Goal: Communication & Community: Answer question/provide support

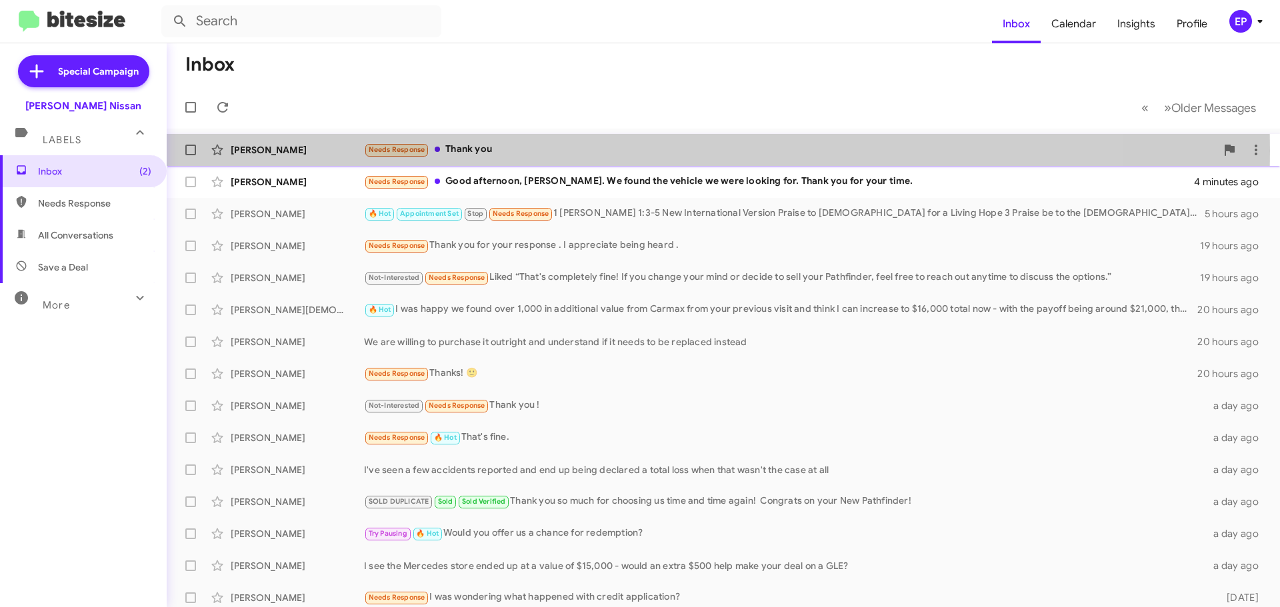
click at [518, 151] on div "Needs Response Thank you" at bounding box center [790, 149] width 852 height 15
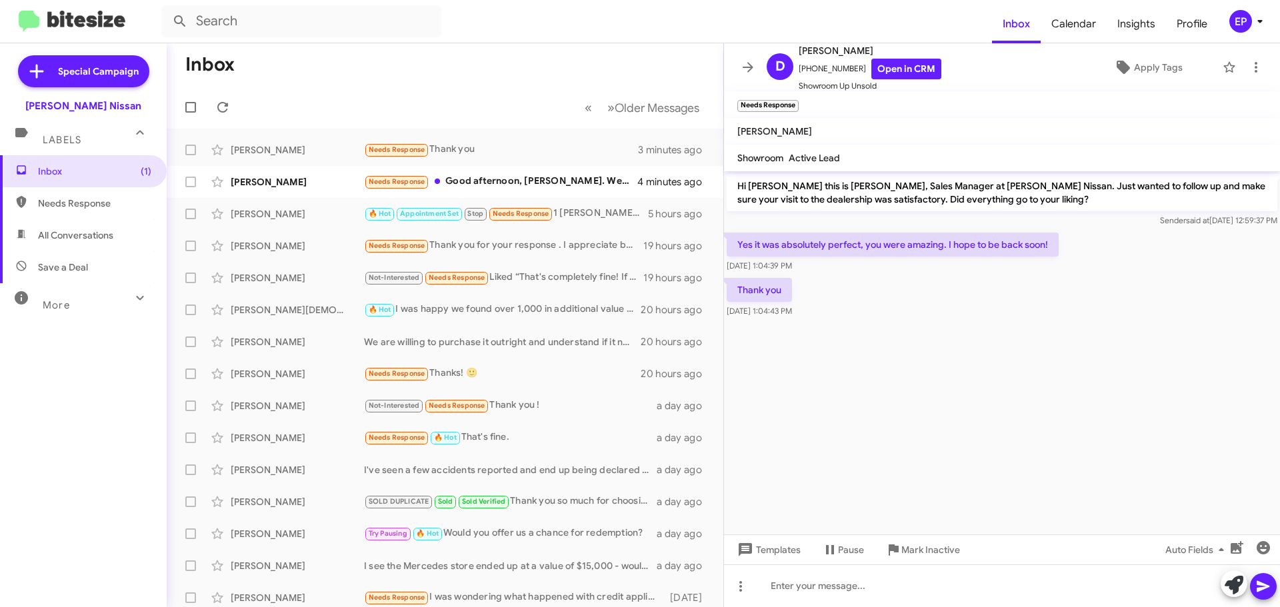
click at [970, 409] on cdk-virtual-scroll-viewport "Hi [PERSON_NAME] this is [PERSON_NAME], Sales Manager at [PERSON_NAME] Nissan. …" at bounding box center [1002, 352] width 556 height 363
click at [899, 70] on link "Open in CRM" at bounding box center [906, 69] width 70 height 21
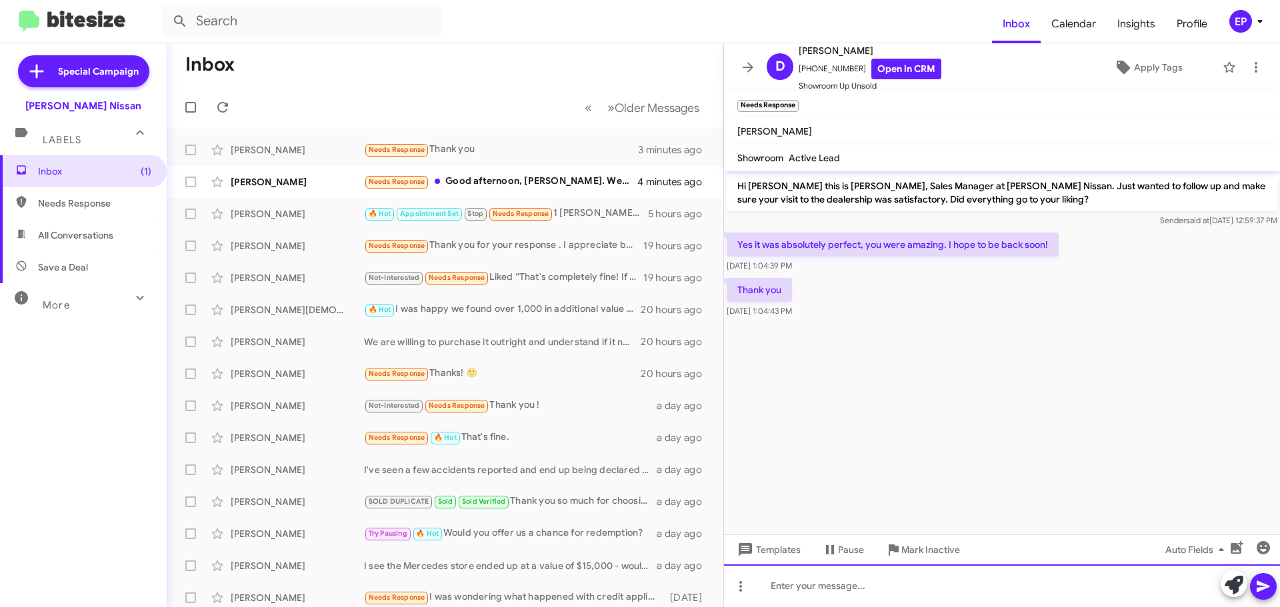
click at [855, 588] on div at bounding box center [1002, 585] width 556 height 43
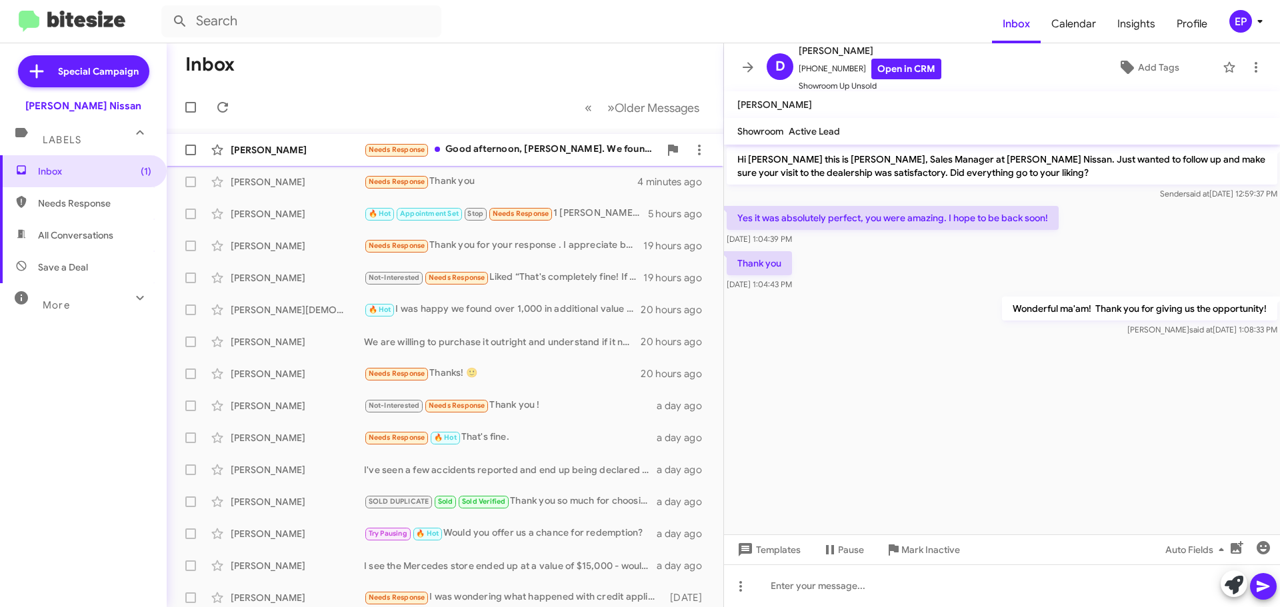
click at [526, 147] on div "Needs Response Good afternoon, [PERSON_NAME]. We found the vehicle we were look…" at bounding box center [511, 149] width 295 height 15
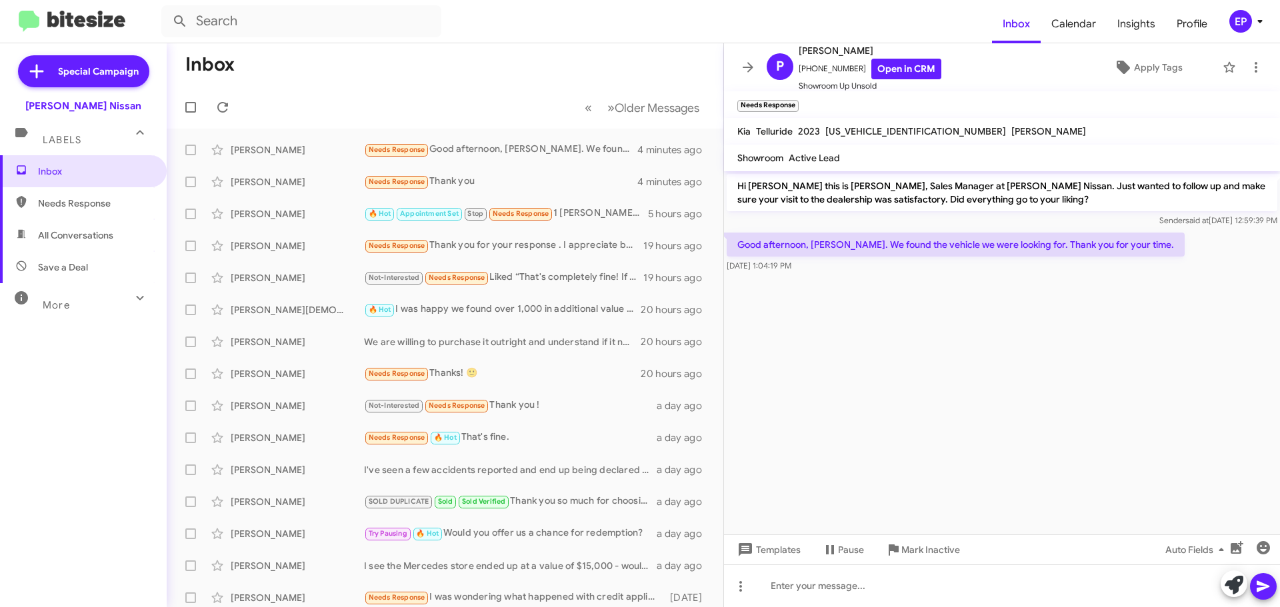
click at [930, 304] on cdk-virtual-scroll-viewport "Hi [PERSON_NAME] this is [PERSON_NAME], Sales Manager at [PERSON_NAME] Nissan. …" at bounding box center [1002, 352] width 556 height 363
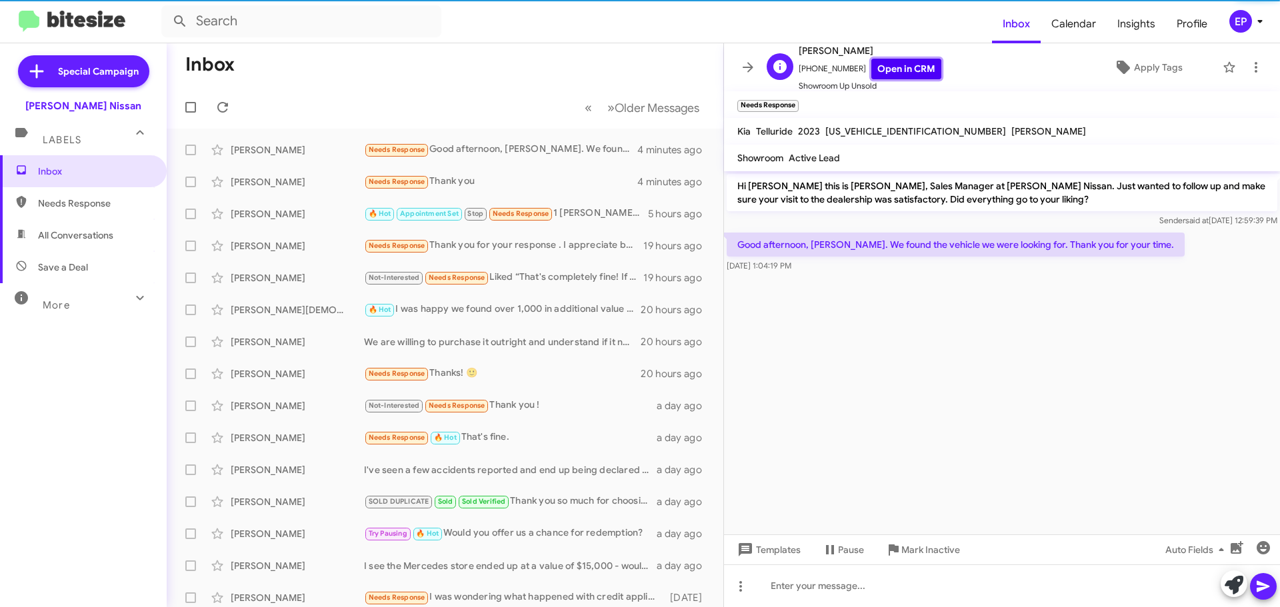
click at [920, 69] on link "Open in CRM" at bounding box center [906, 69] width 70 height 21
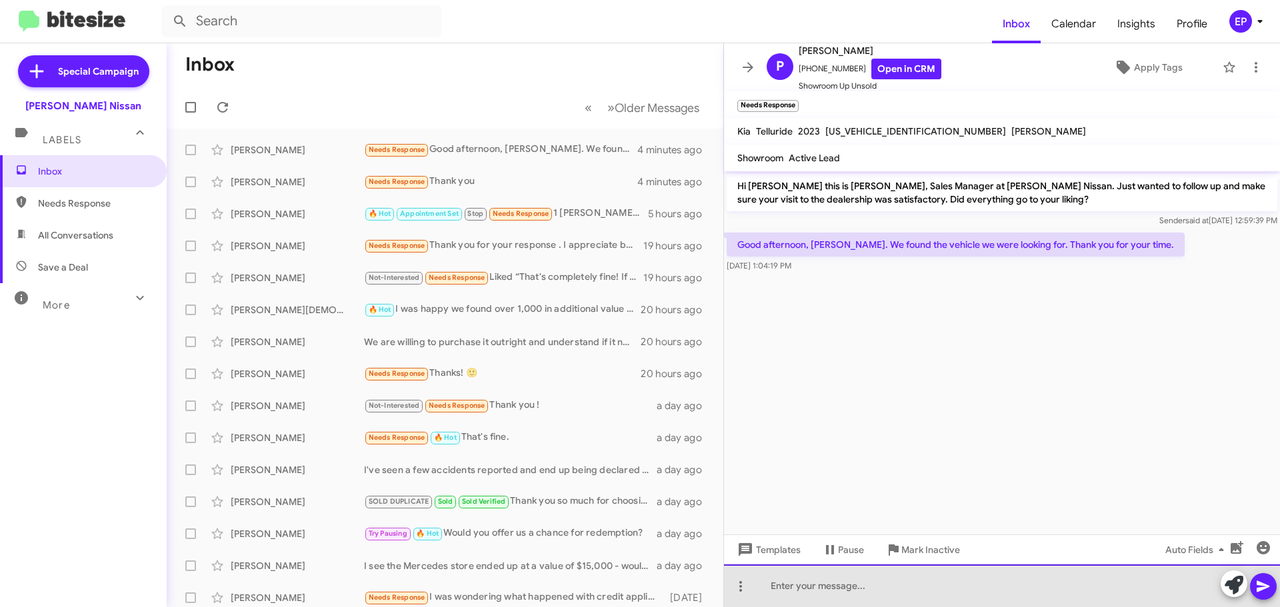
click at [890, 586] on div at bounding box center [1002, 585] width 556 height 43
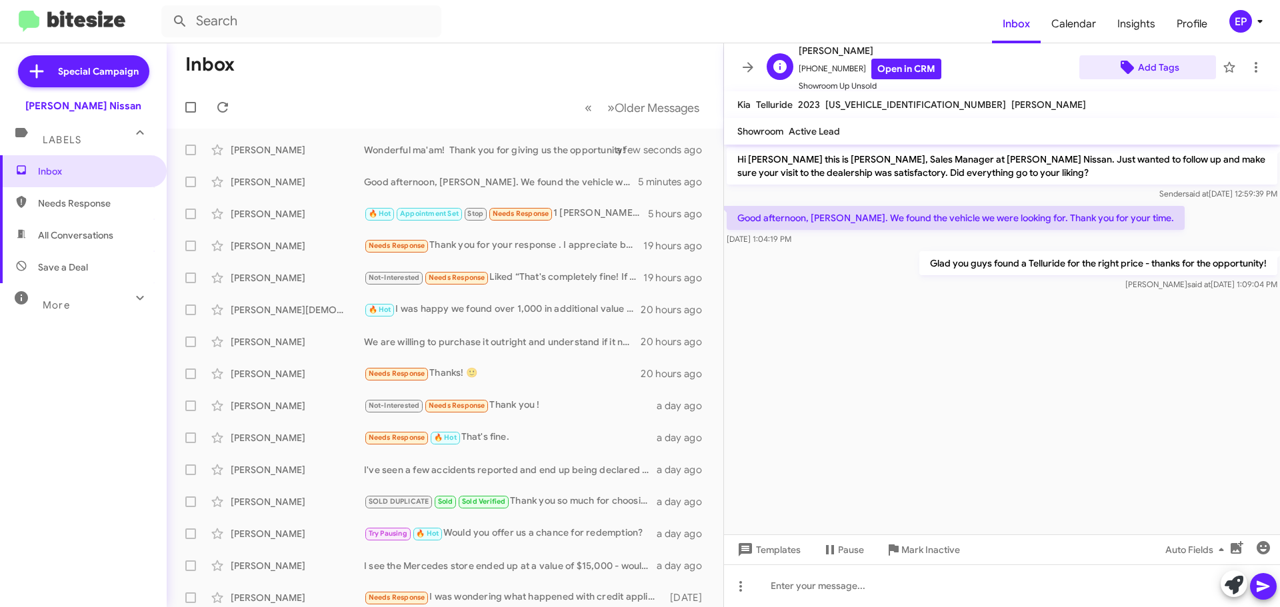
click at [1166, 70] on span "Add Tags" at bounding box center [1158, 67] width 41 height 24
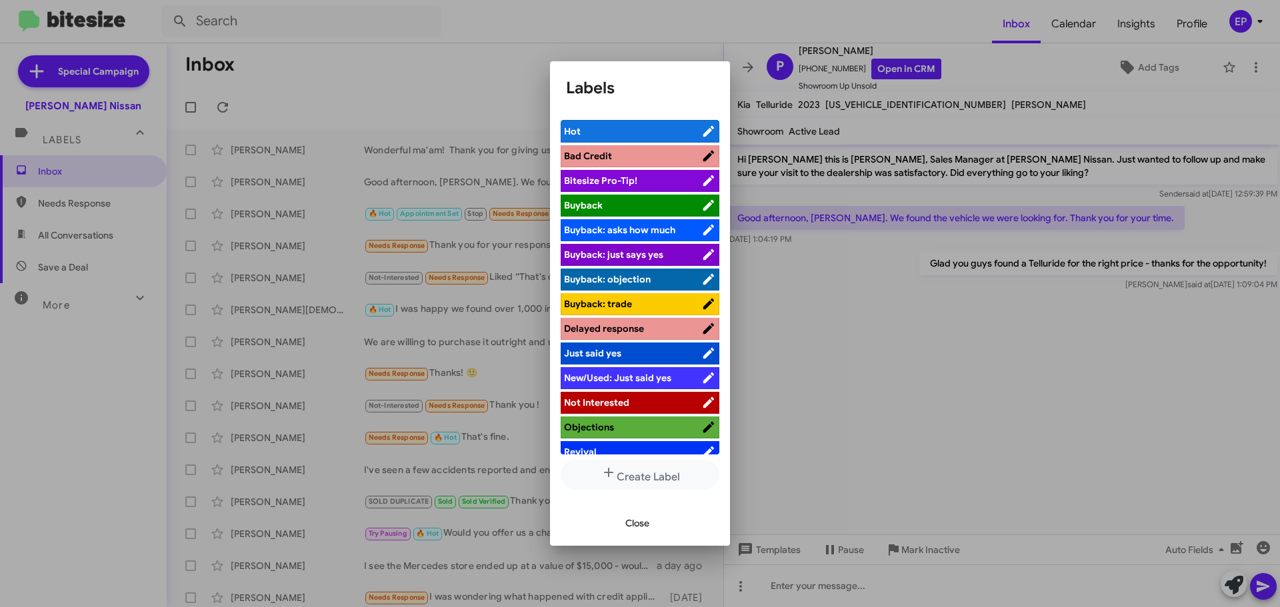
scroll to position [61, 0]
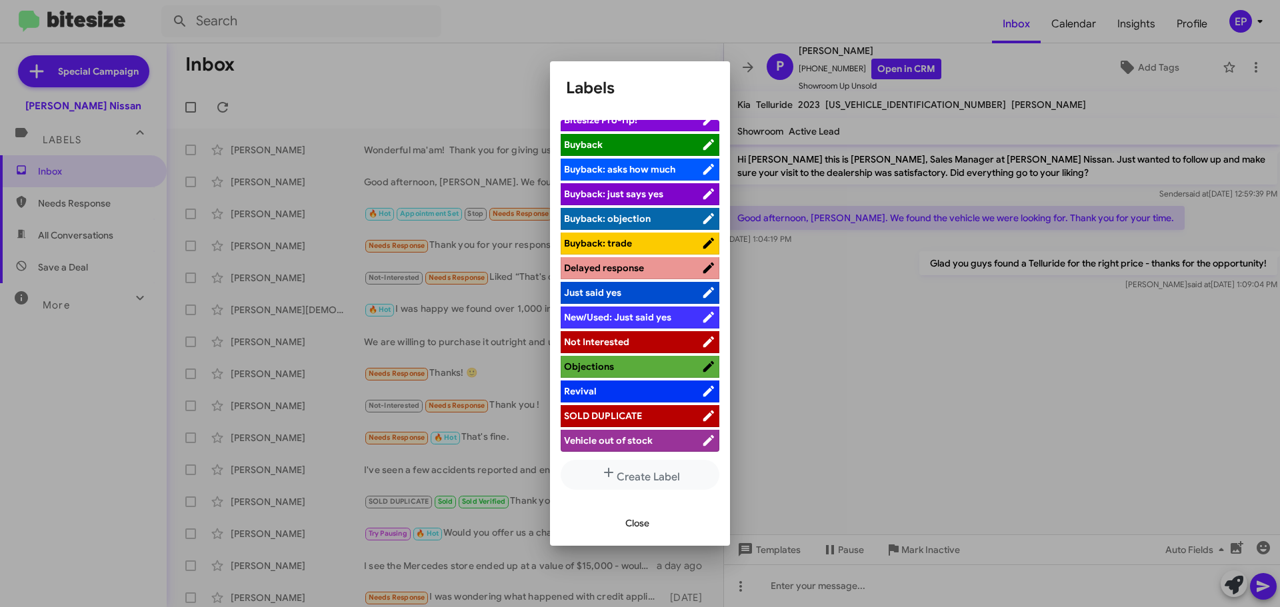
click at [610, 345] on span "Not Interested" at bounding box center [596, 342] width 65 height 12
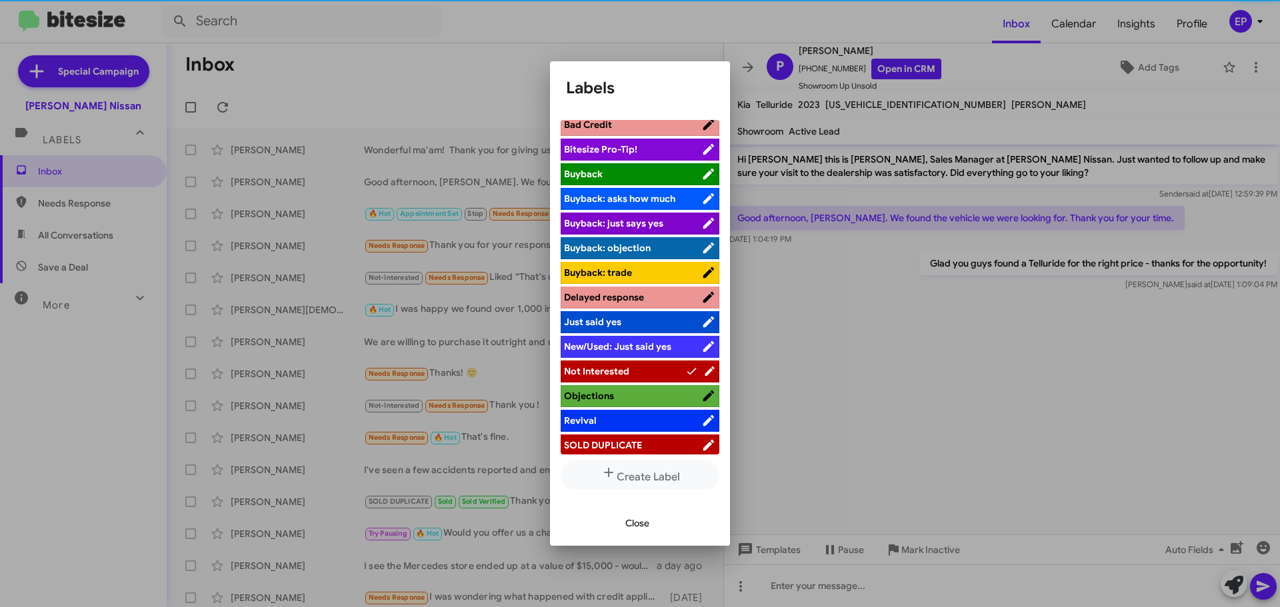
scroll to position [0, 0]
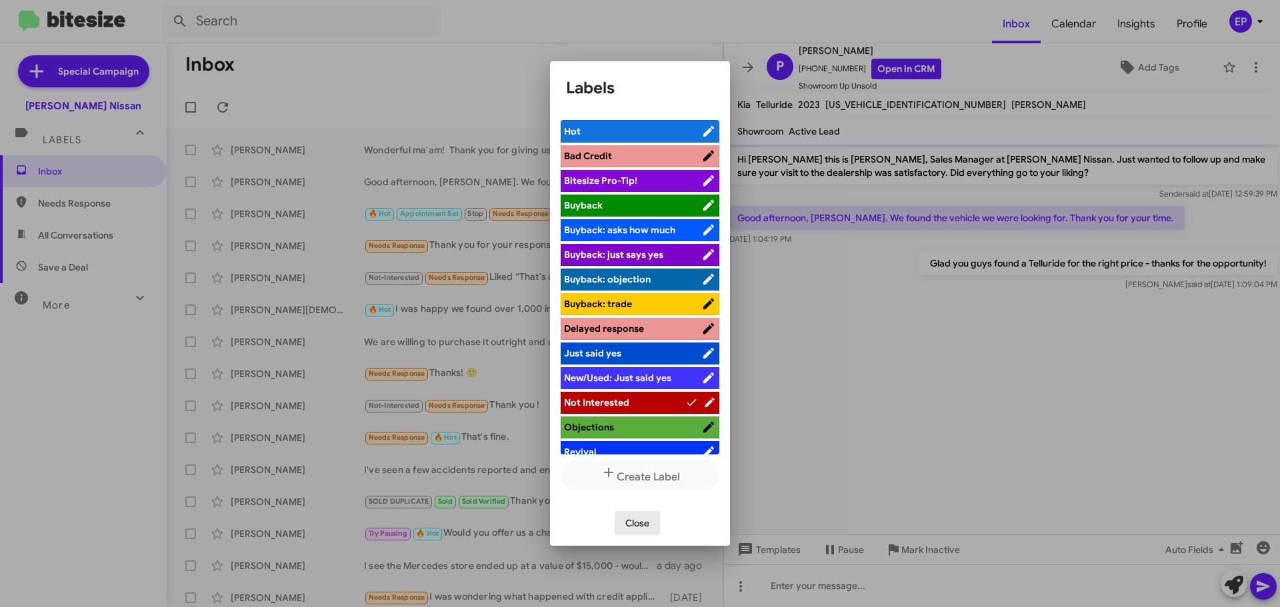
click at [634, 522] on span "Close" at bounding box center [637, 523] width 24 height 24
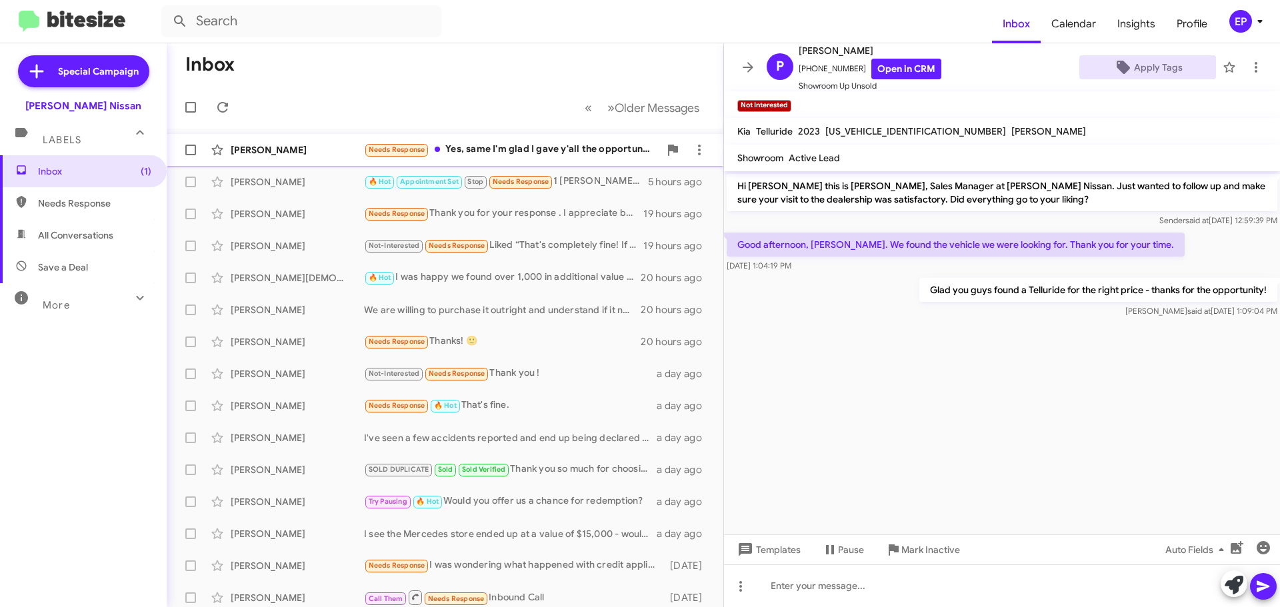
click at [524, 155] on div "Needs Response Yes, same I'm glad I gave y'all the opportunity too. I hope you …" at bounding box center [511, 149] width 295 height 15
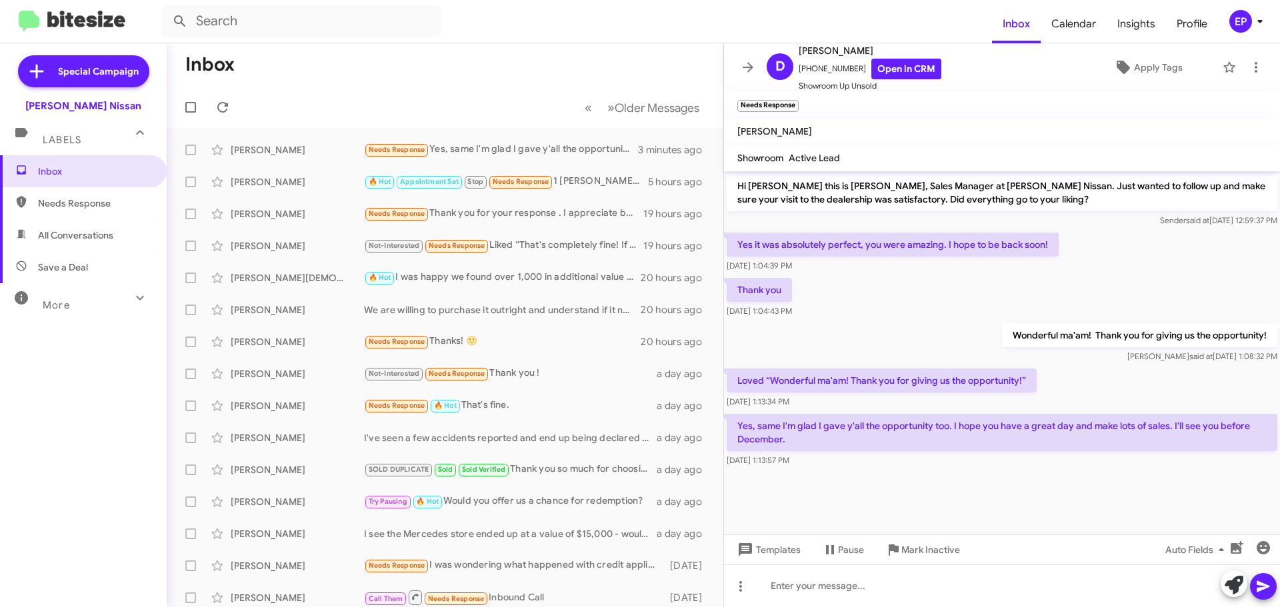
click at [930, 313] on div "Thank you [DATE] 1:04:43 PM" at bounding box center [1002, 297] width 556 height 45
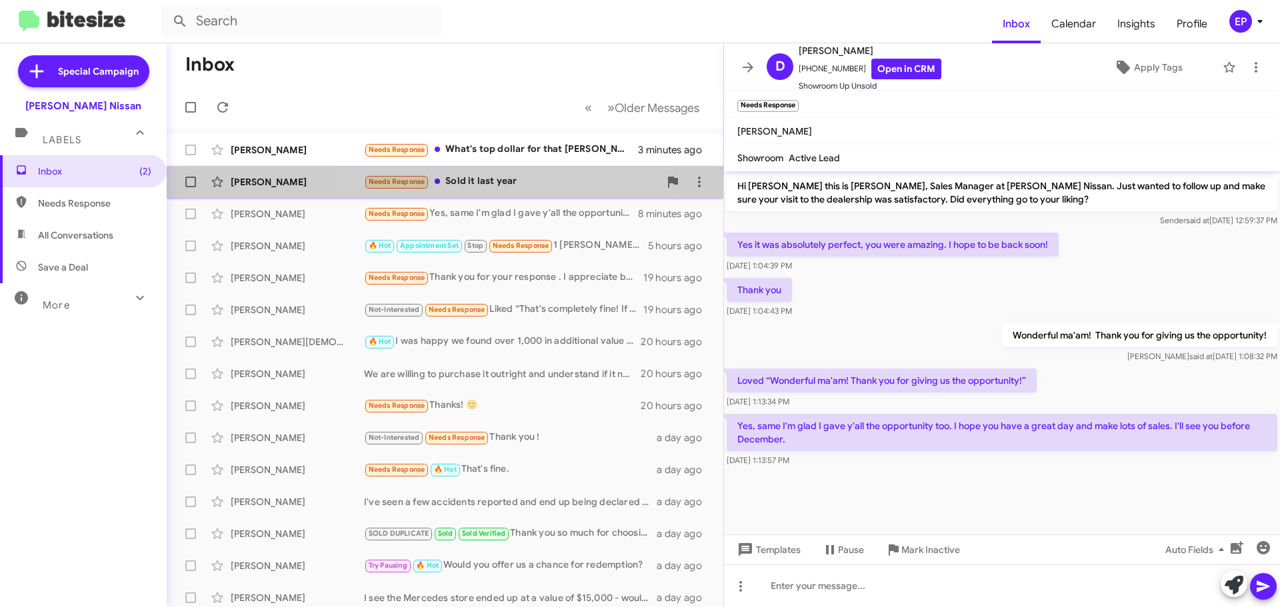
click at [503, 194] on div "[PERSON_NAME] Needs Response Sold it last year 4 minutes ago" at bounding box center [444, 182] width 535 height 27
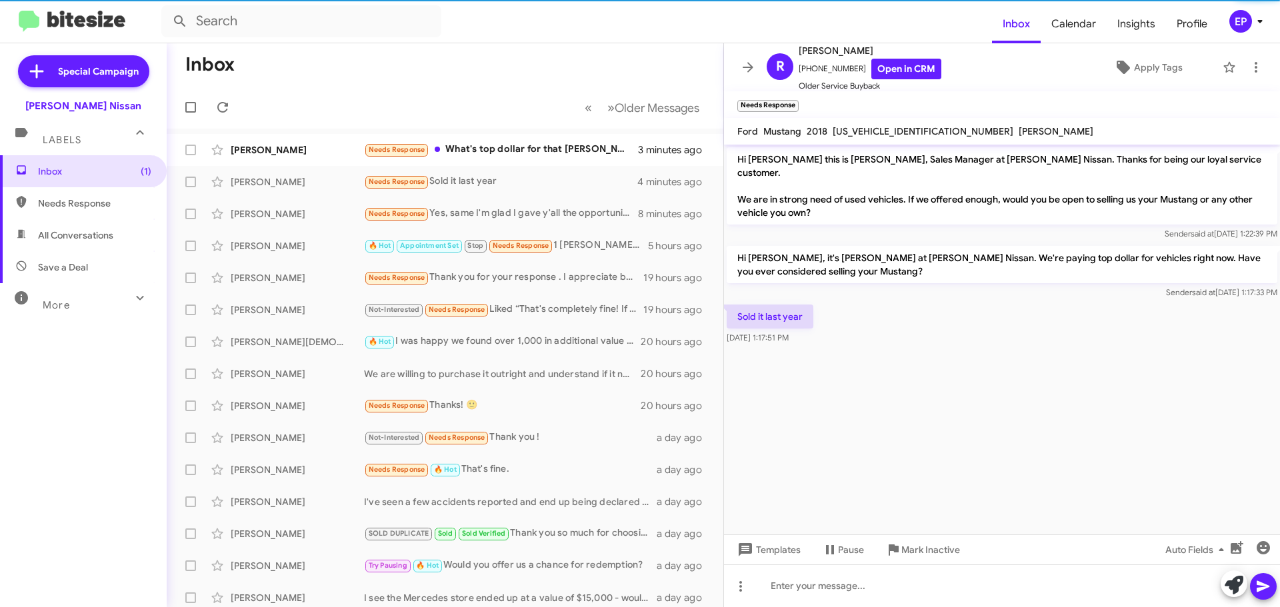
click at [902, 317] on div "Sold it last year [DATE] 1:17:51 PM" at bounding box center [1002, 324] width 556 height 45
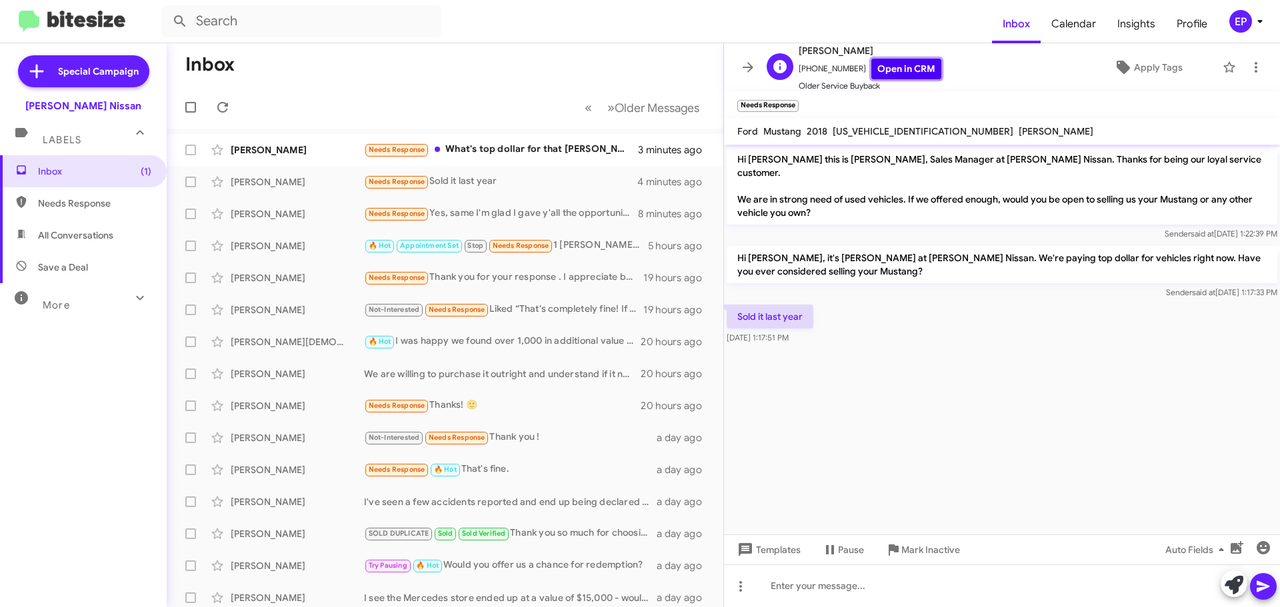
click at [900, 69] on link "Open in CRM" at bounding box center [906, 69] width 70 height 21
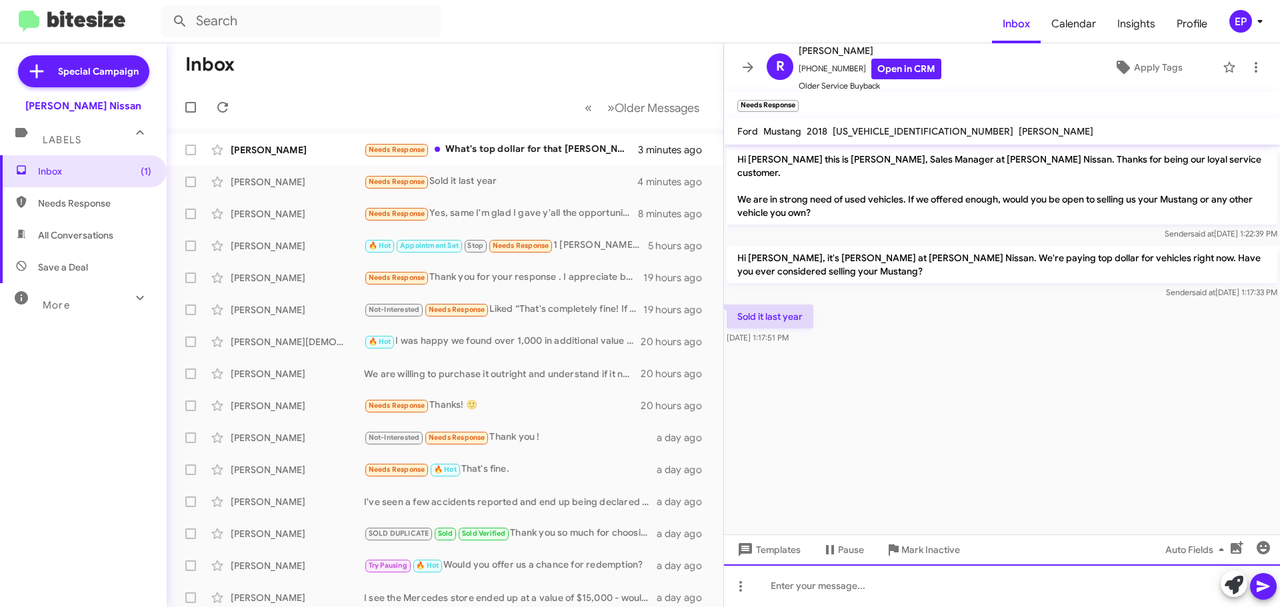
click at [811, 591] on div at bounding box center [1002, 585] width 556 height 43
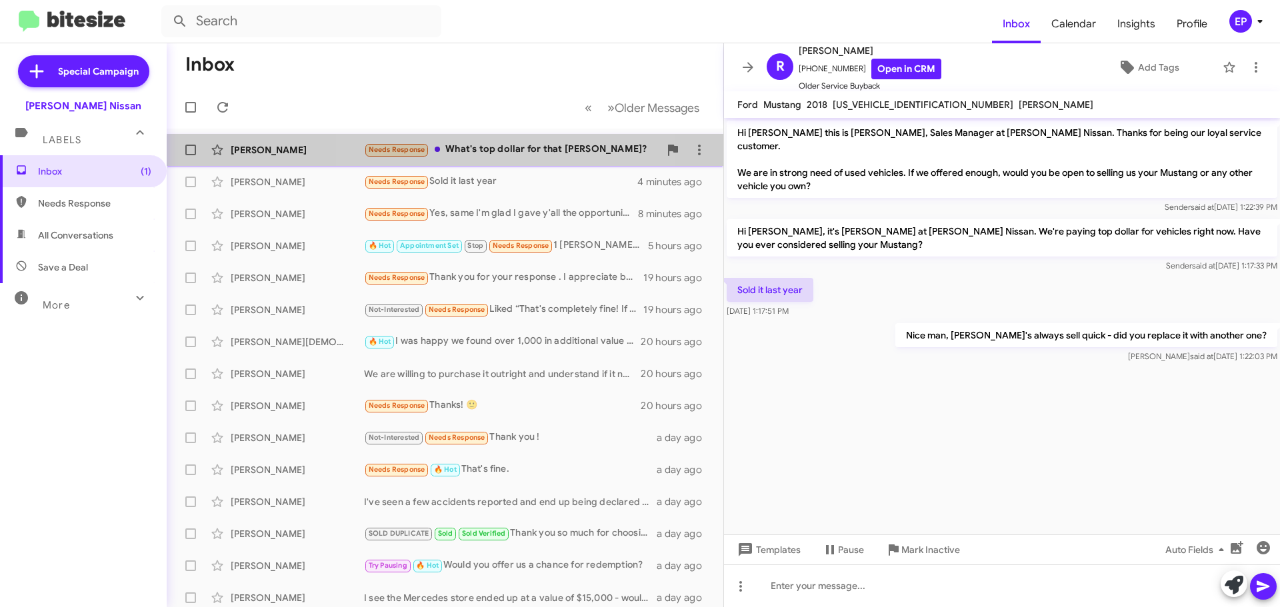
click at [512, 157] on div "Needs Response What's top dollar for that [PERSON_NAME]?" at bounding box center [511, 149] width 295 height 15
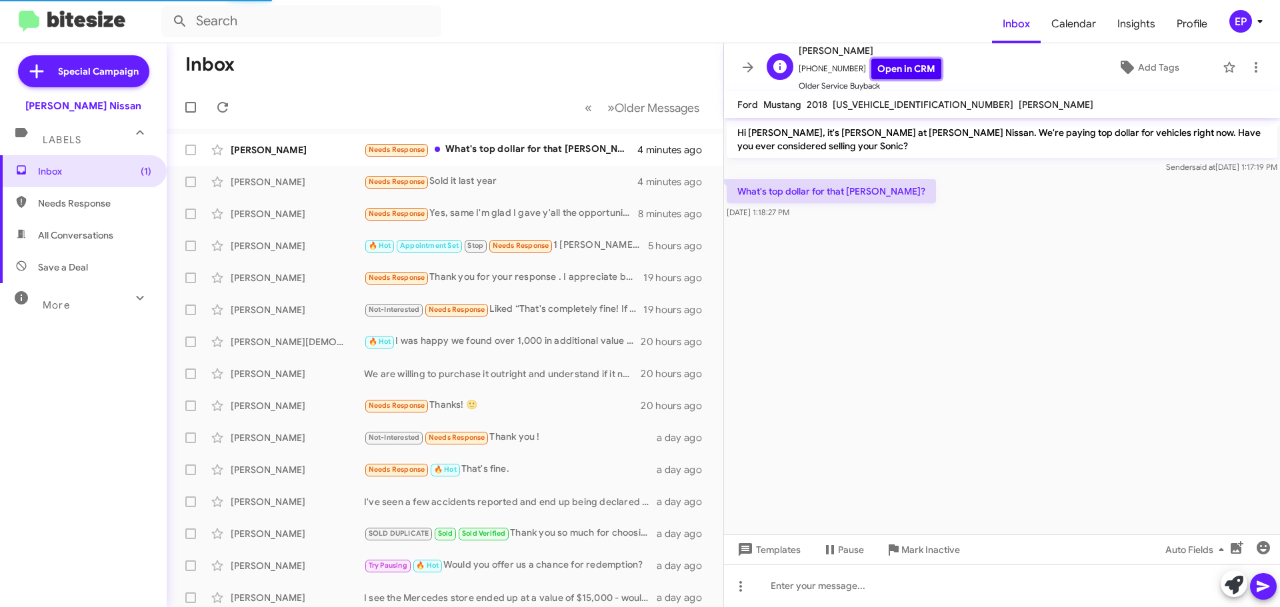
click at [879, 65] on link "Open in CRM" at bounding box center [906, 69] width 70 height 21
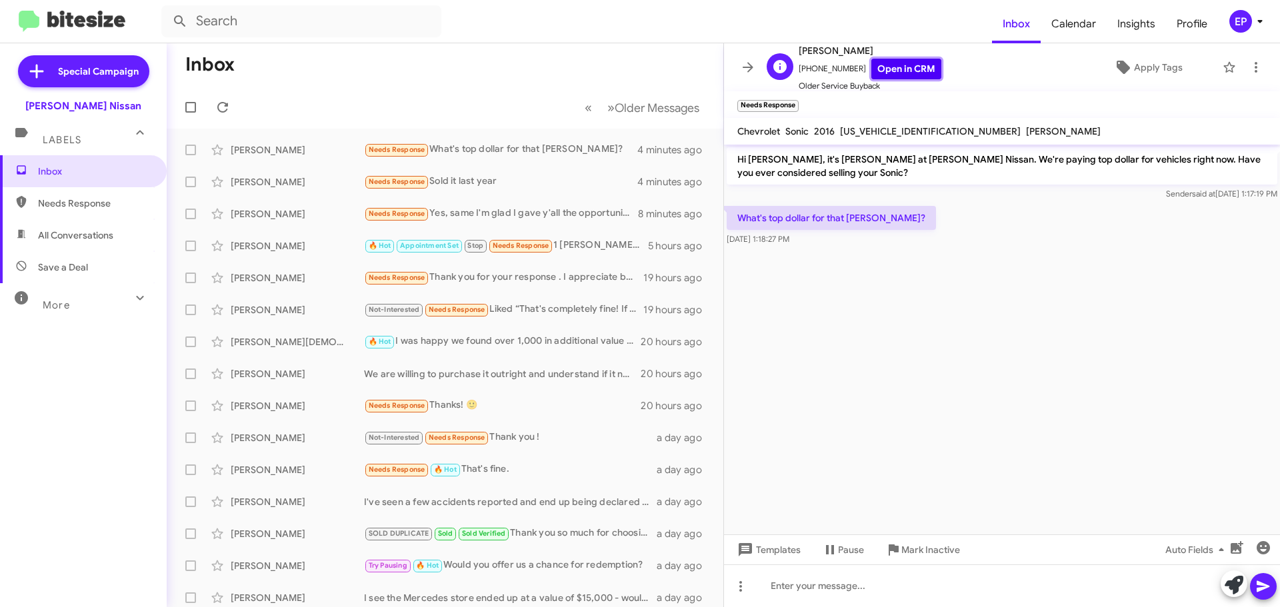
click at [899, 65] on link "Open in CRM" at bounding box center [906, 69] width 70 height 21
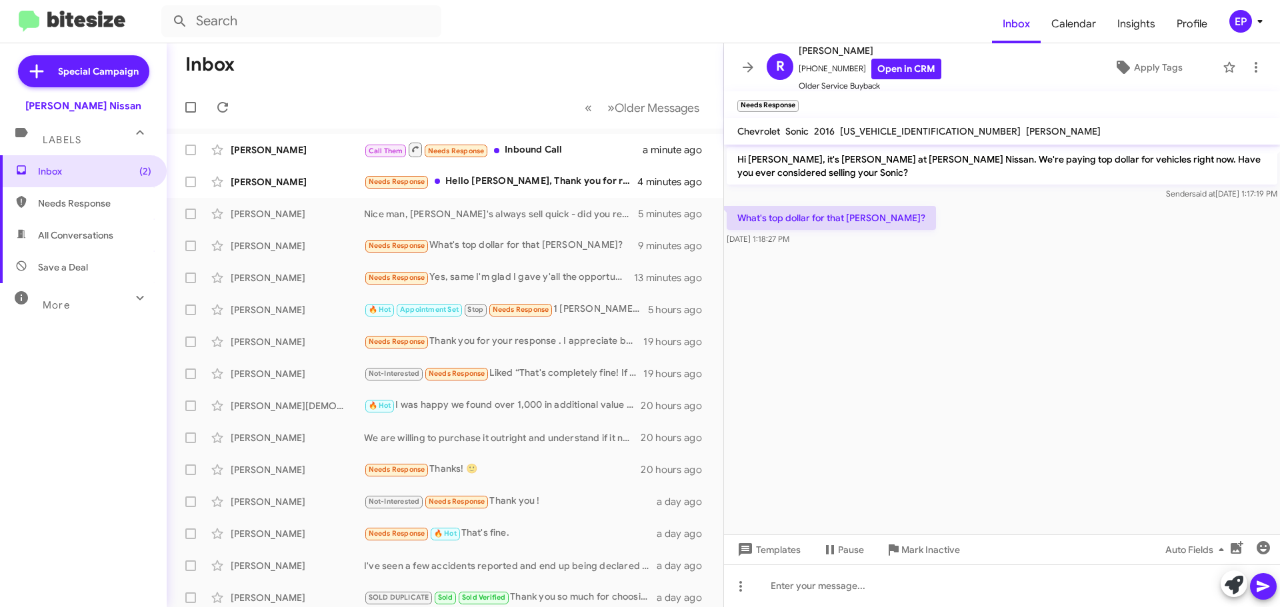
click at [347, 73] on mat-toolbar-row "Inbox" at bounding box center [445, 64] width 556 height 43
click at [285, 151] on div "[PERSON_NAME]" at bounding box center [297, 149] width 133 height 13
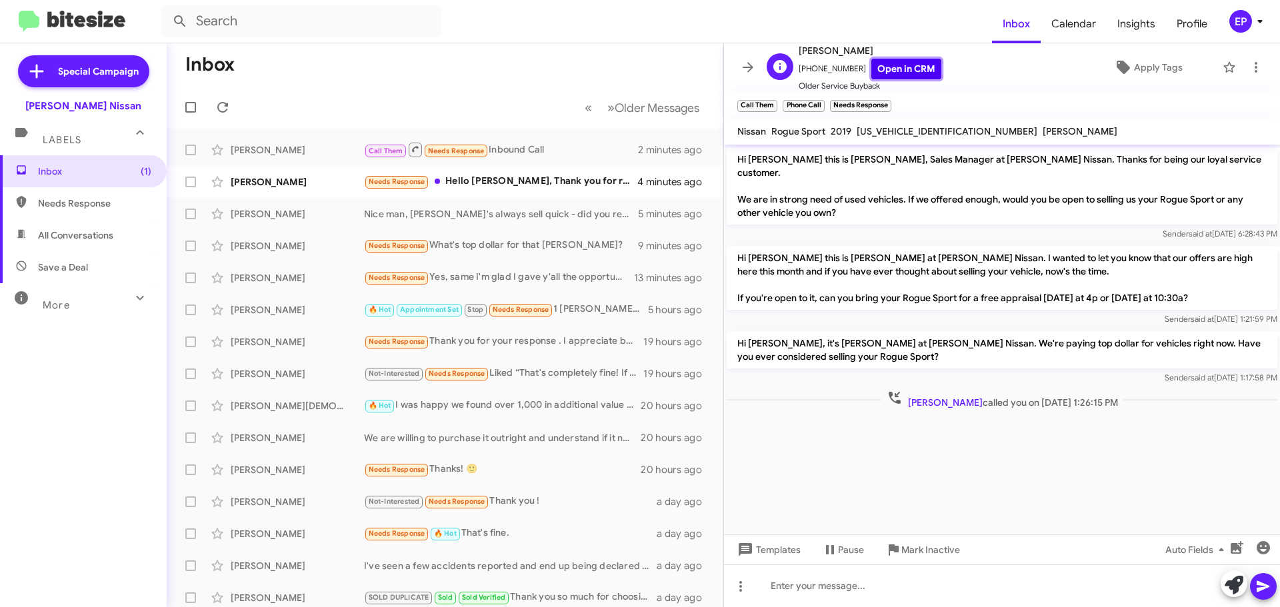
click at [910, 67] on link "Open in CRM" at bounding box center [906, 69] width 70 height 21
click at [907, 313] on div "Sender said at [DATE] 1:21:59 PM" at bounding box center [1001, 319] width 550 height 13
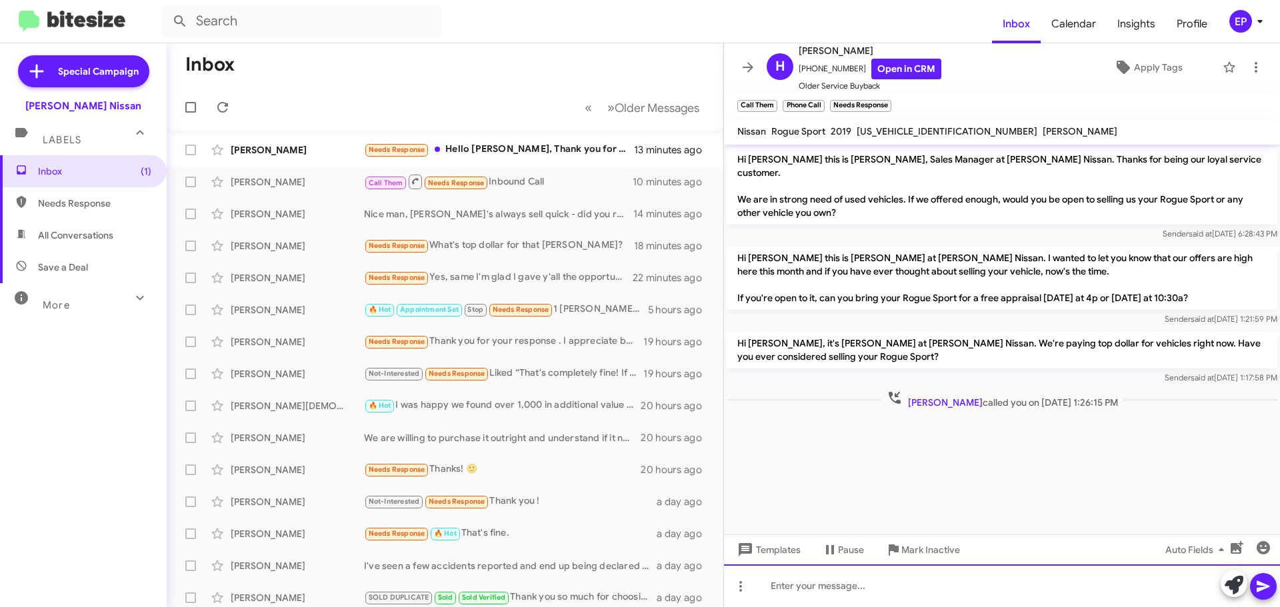
click at [832, 585] on div at bounding box center [1002, 585] width 556 height 43
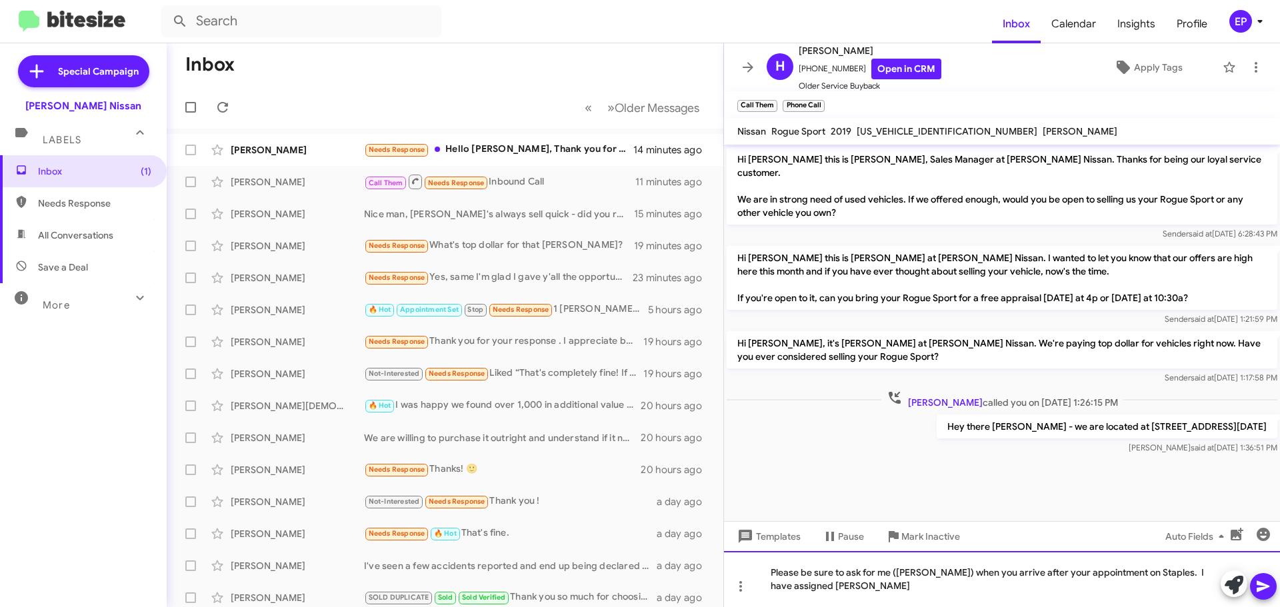
click at [893, 578] on div "Please be sure to ask for me ([PERSON_NAME]) when you arrive after your appoint…" at bounding box center [1002, 579] width 556 height 56
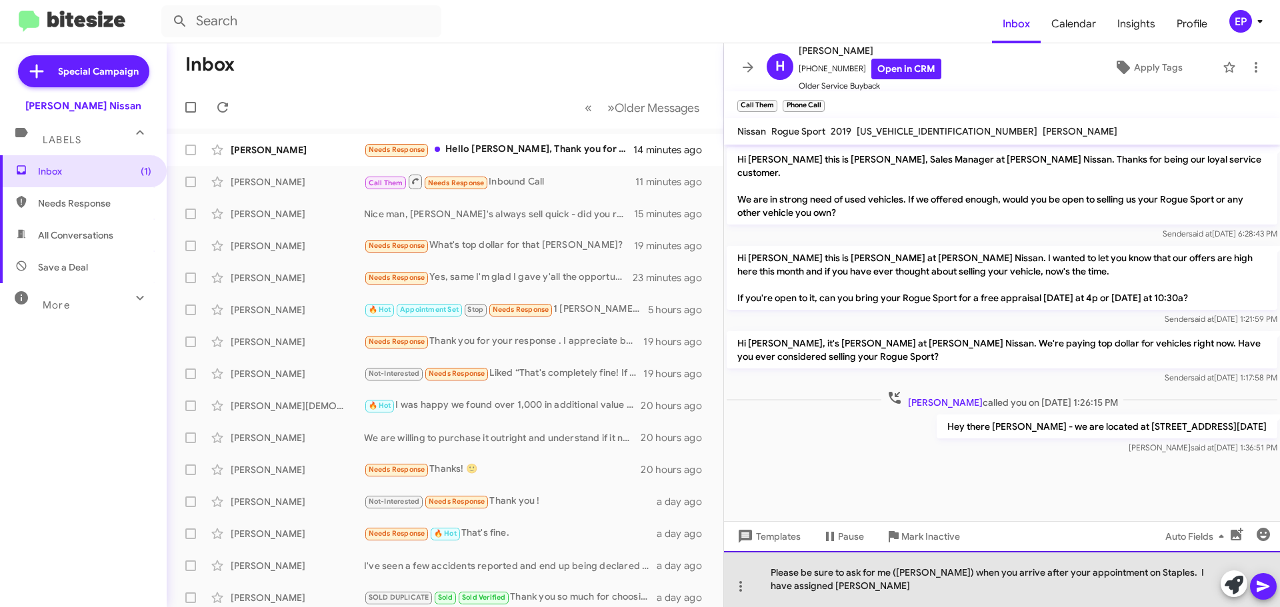
click at [894, 587] on div "Please be sure to ask for me ([PERSON_NAME]) when you arrive after your appoint…" at bounding box center [1002, 579] width 556 height 56
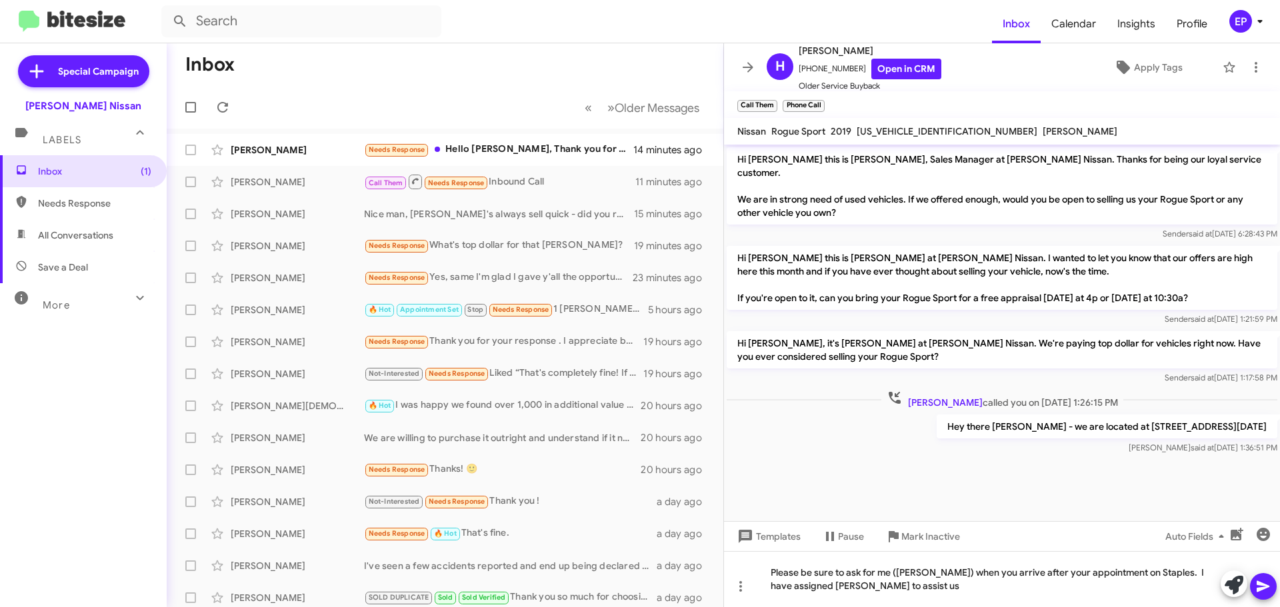
click at [1267, 586] on icon at bounding box center [1262, 586] width 13 height 11
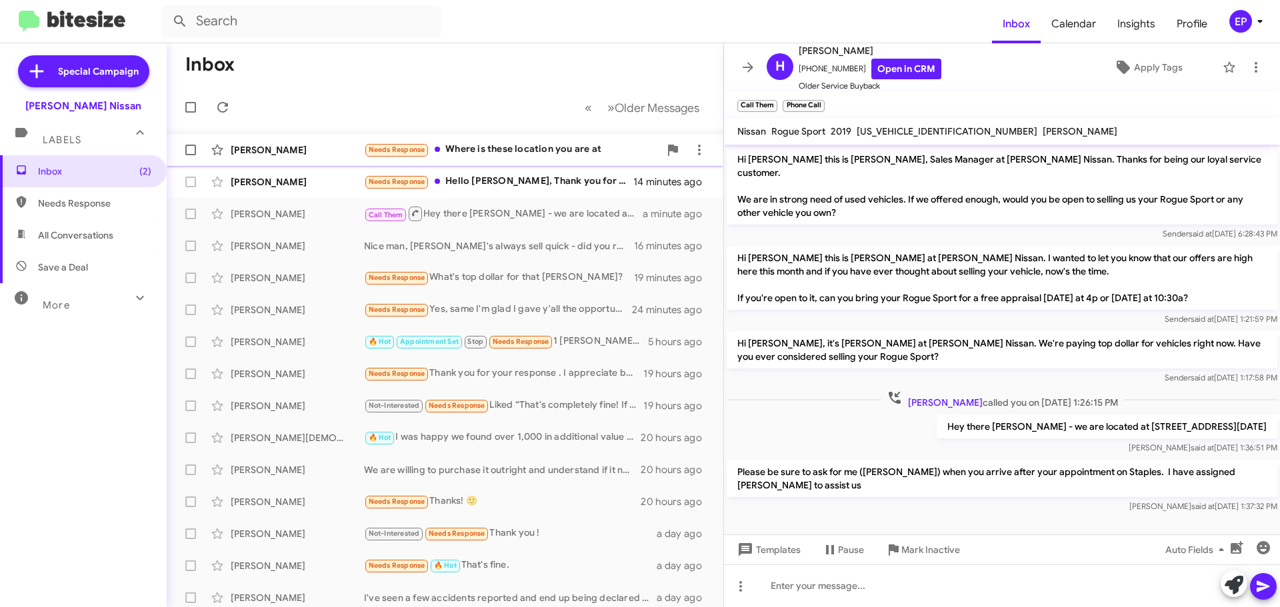
click at [474, 147] on div "Needs Response Where is these location you are at" at bounding box center [511, 149] width 295 height 15
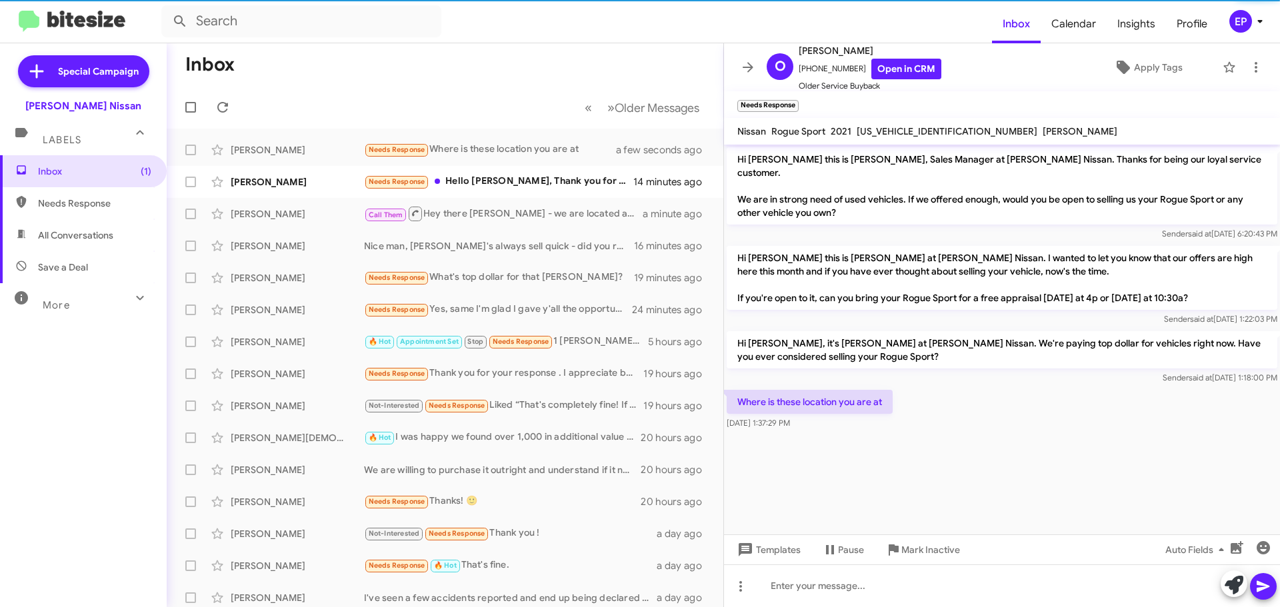
click at [982, 477] on cdk-virtual-scroll-viewport "Hi [PERSON_NAME] this is [PERSON_NAME], Sales Manager at [PERSON_NAME] Nissan. …" at bounding box center [1002, 340] width 556 height 390
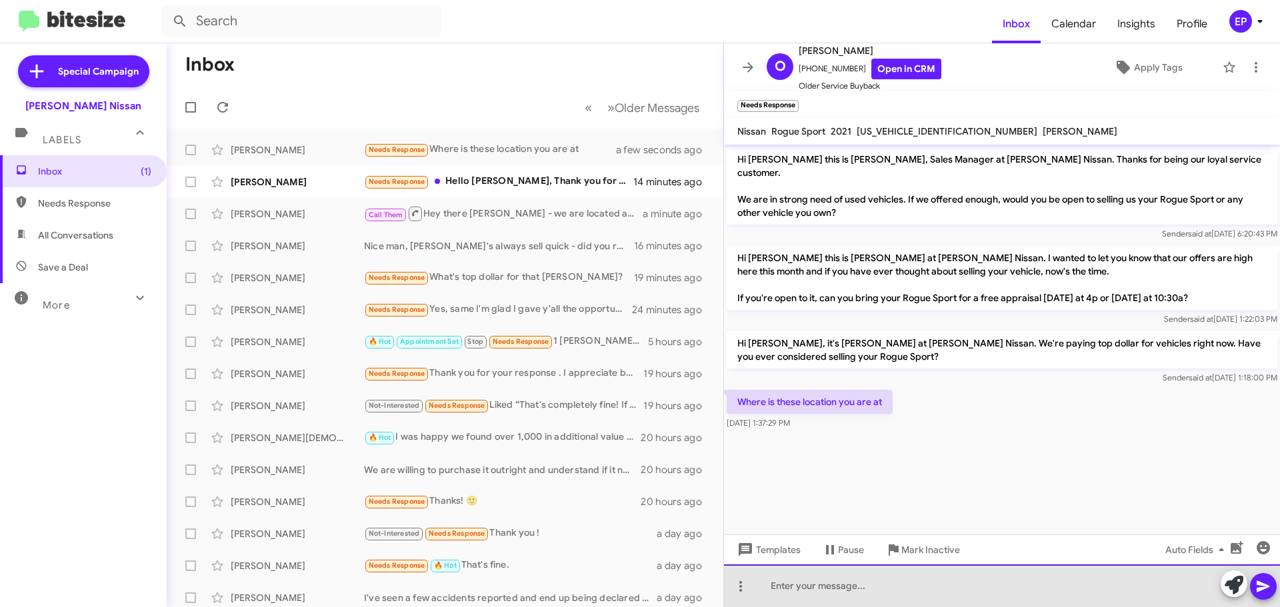
click at [916, 589] on div at bounding box center [1002, 585] width 556 height 43
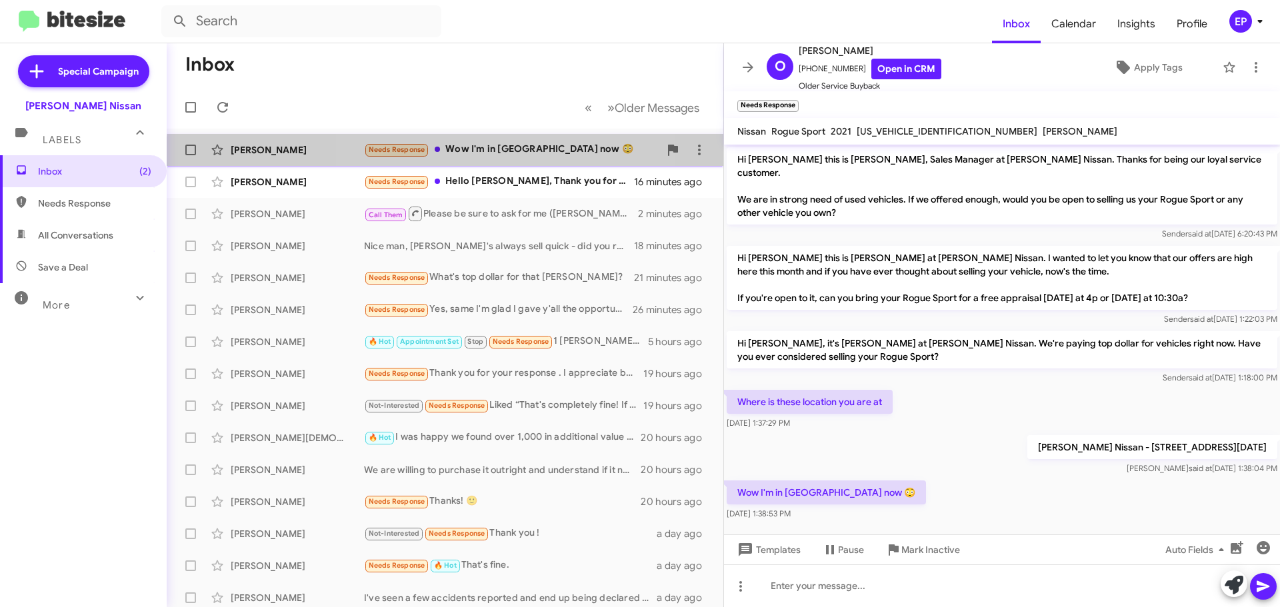
click at [492, 157] on div "Needs Response Wow I'm in [GEOGRAPHIC_DATA] now 😳" at bounding box center [511, 149] width 295 height 15
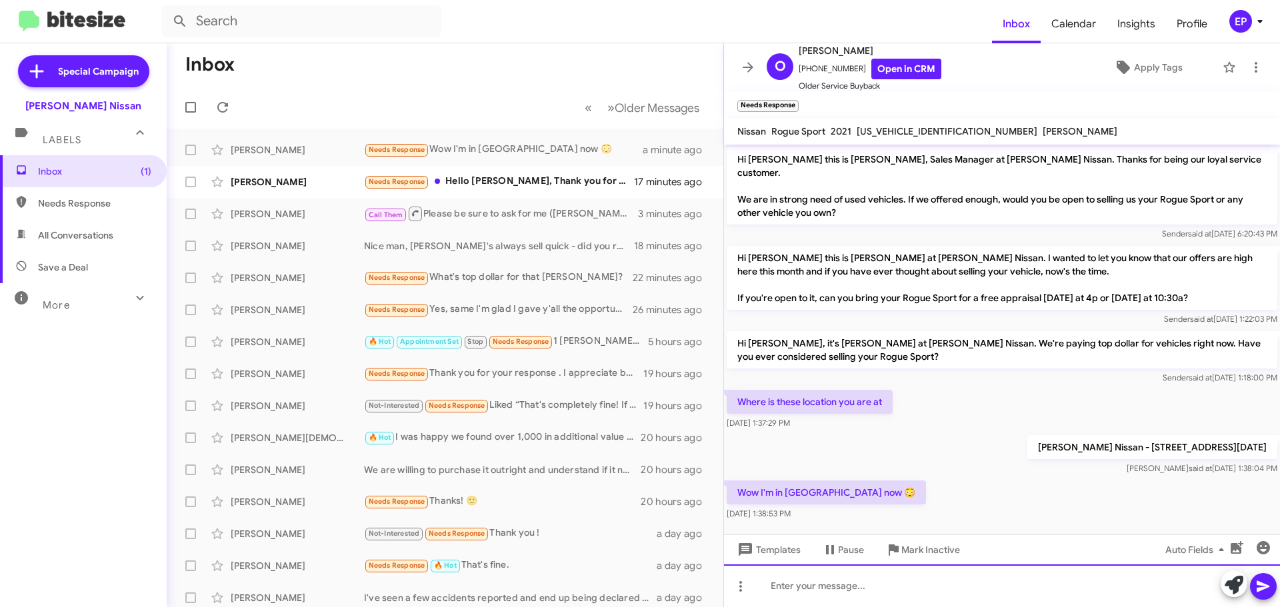
click at [926, 595] on div at bounding box center [1002, 585] width 556 height 43
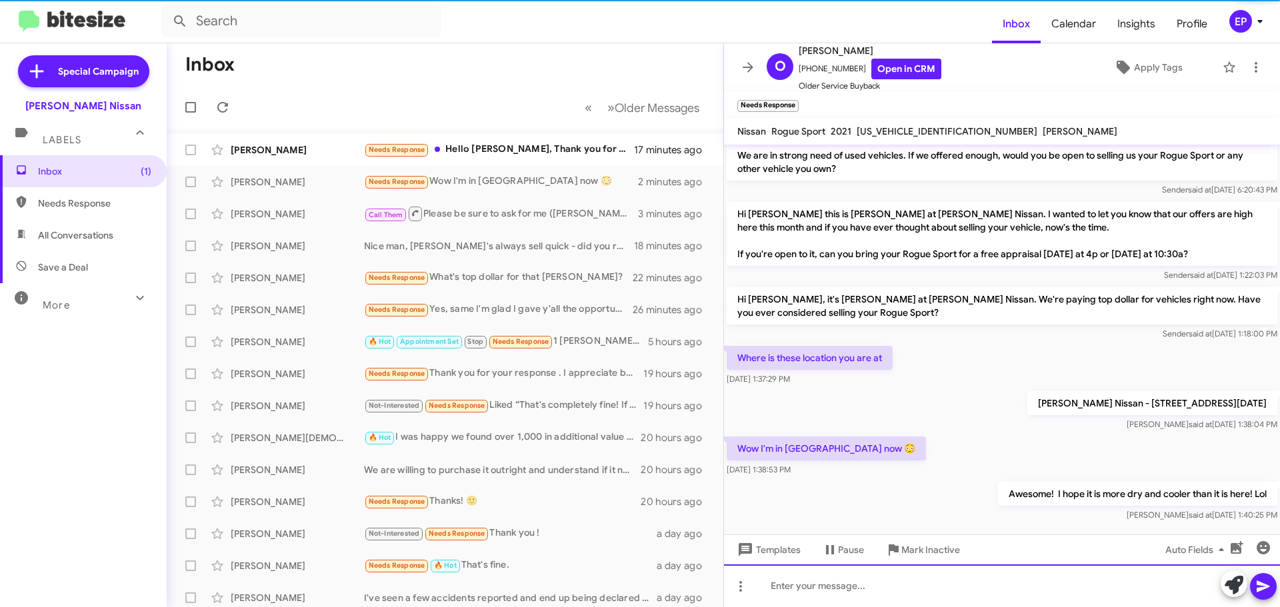
scroll to position [17, 0]
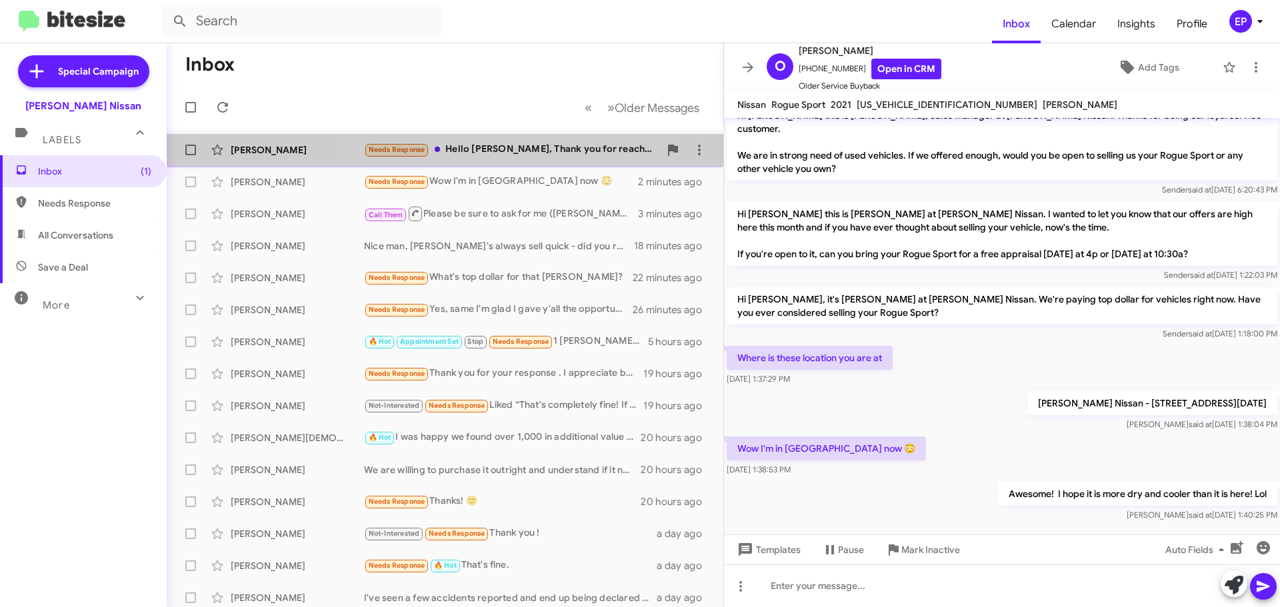
click at [482, 154] on div "Needs Response Hello [PERSON_NAME], Thank you for reaching out . But, at this t…" at bounding box center [511, 149] width 295 height 15
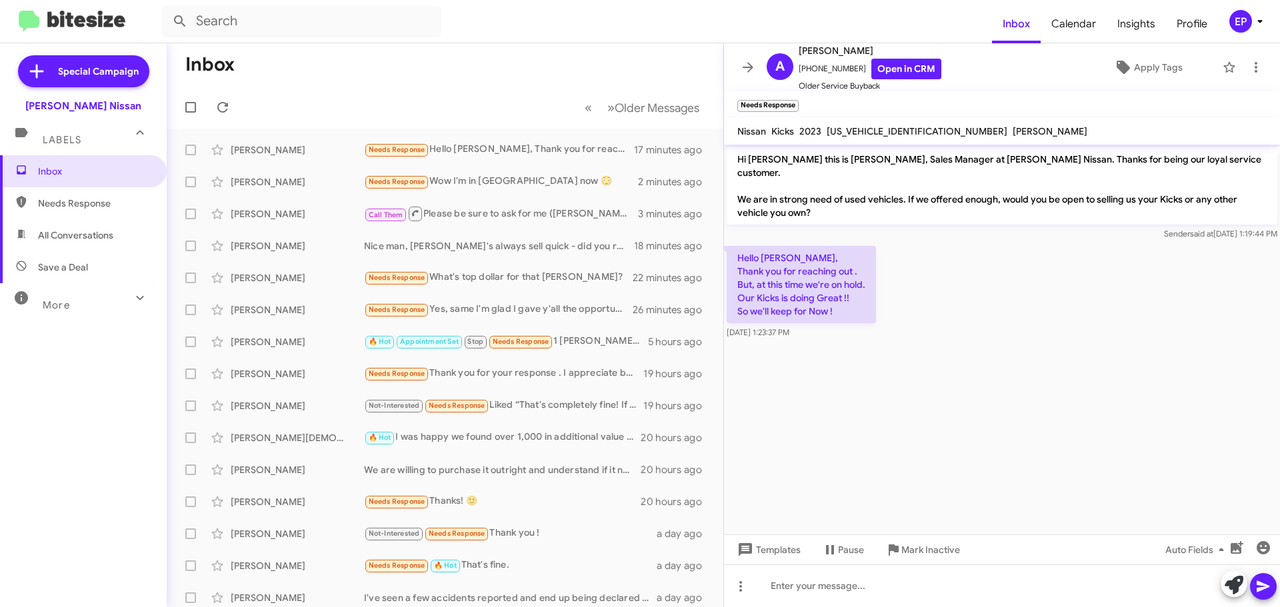
click at [949, 293] on div "Hello [PERSON_NAME], Thank you for reaching out . But, at this time we're on ho…" at bounding box center [1002, 292] width 556 height 99
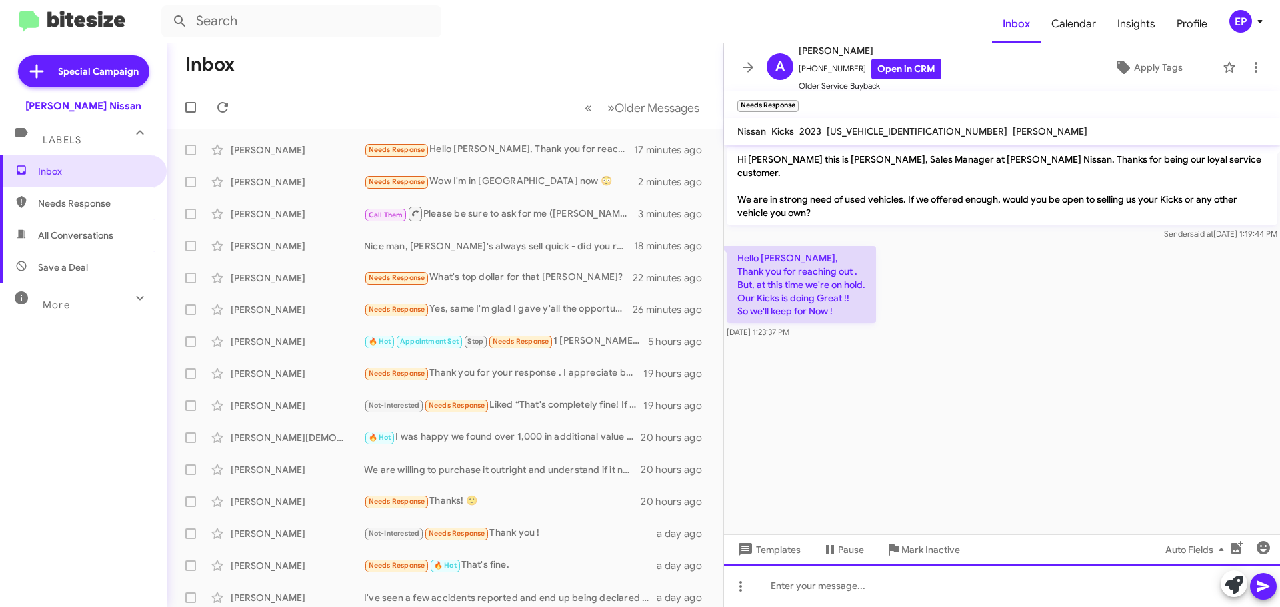
click at [822, 580] on div at bounding box center [1002, 585] width 556 height 43
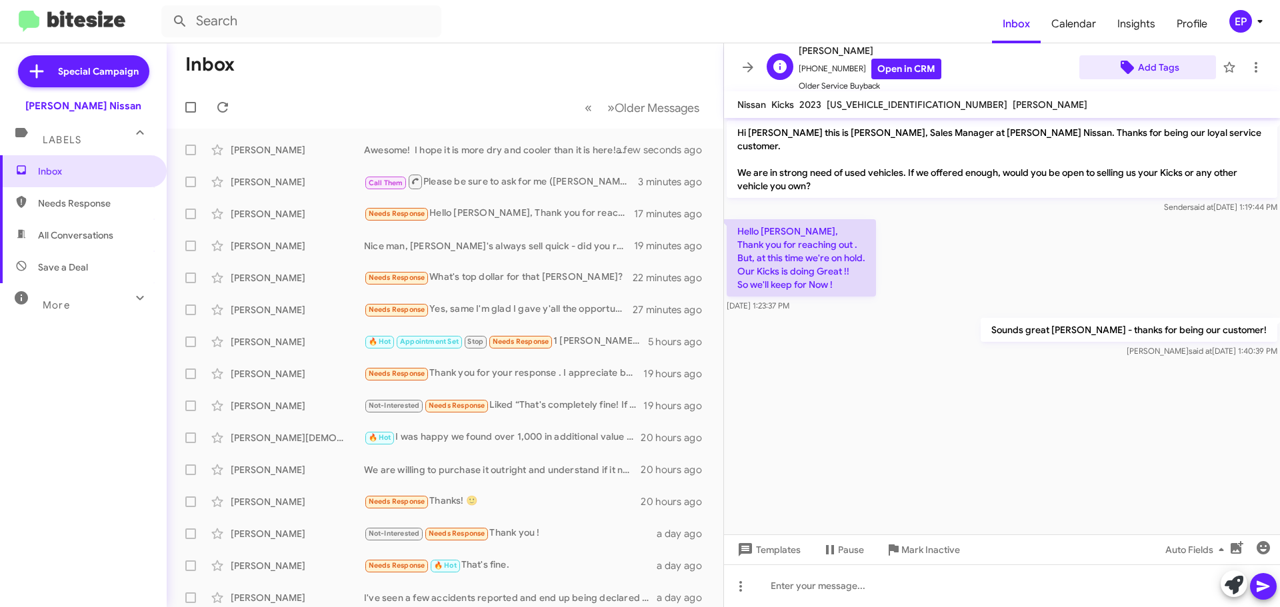
click at [1142, 68] on span "Add Tags" at bounding box center [1158, 67] width 41 height 24
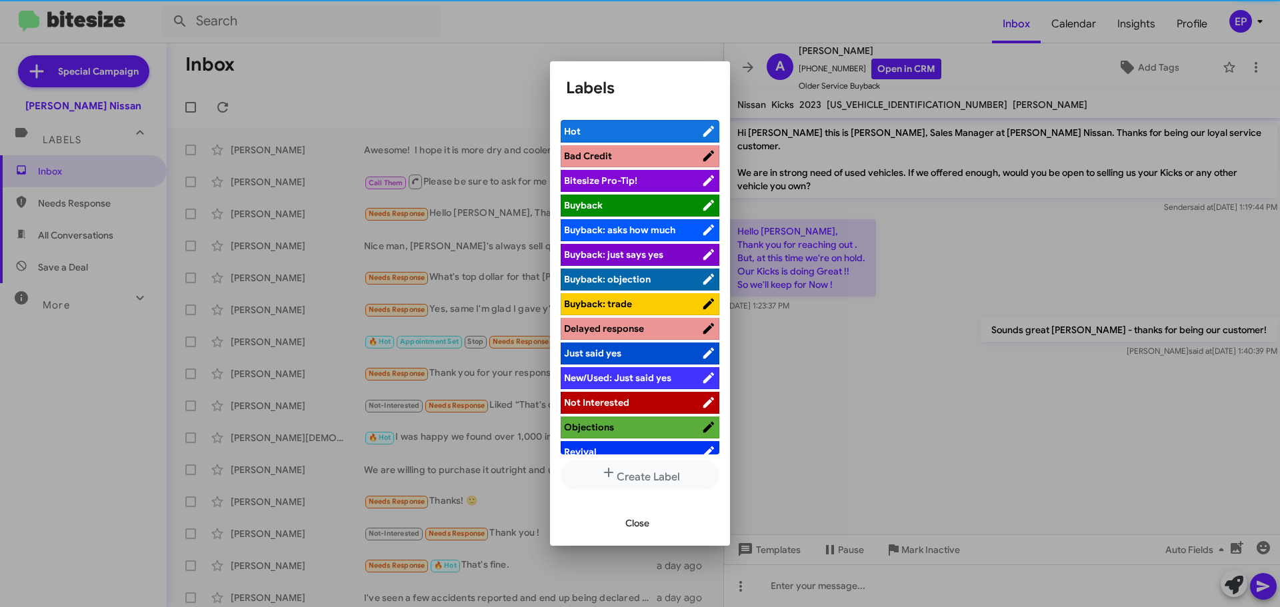
click at [614, 399] on span "Not Interested" at bounding box center [596, 403] width 65 height 12
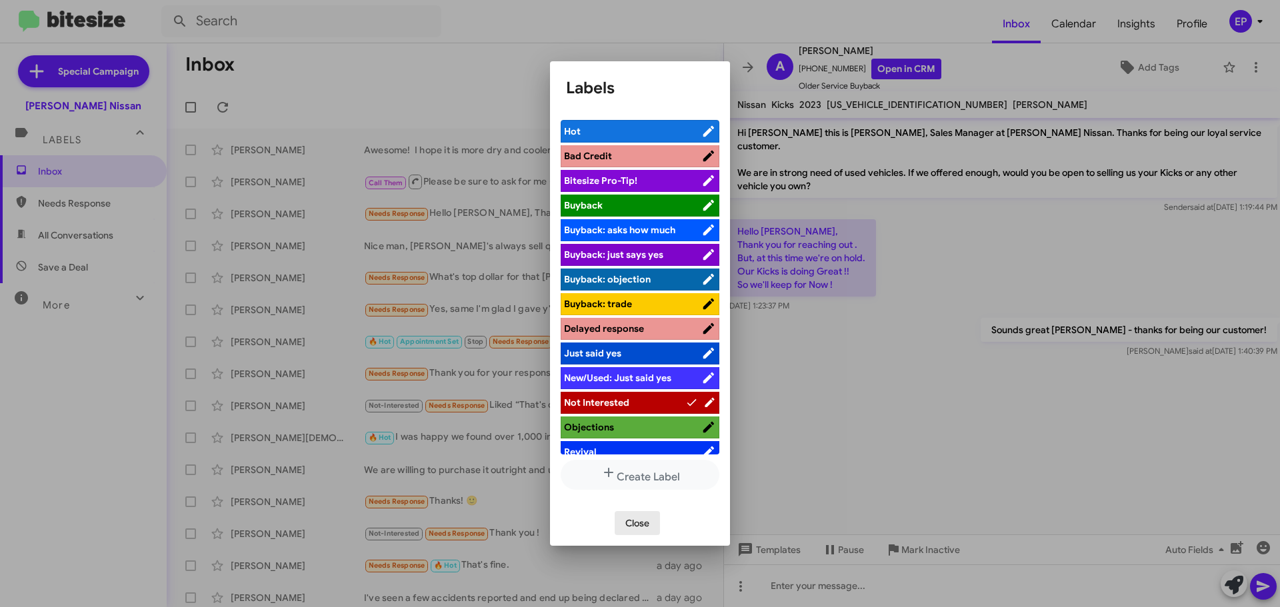
click at [637, 520] on span "Close" at bounding box center [637, 523] width 24 height 24
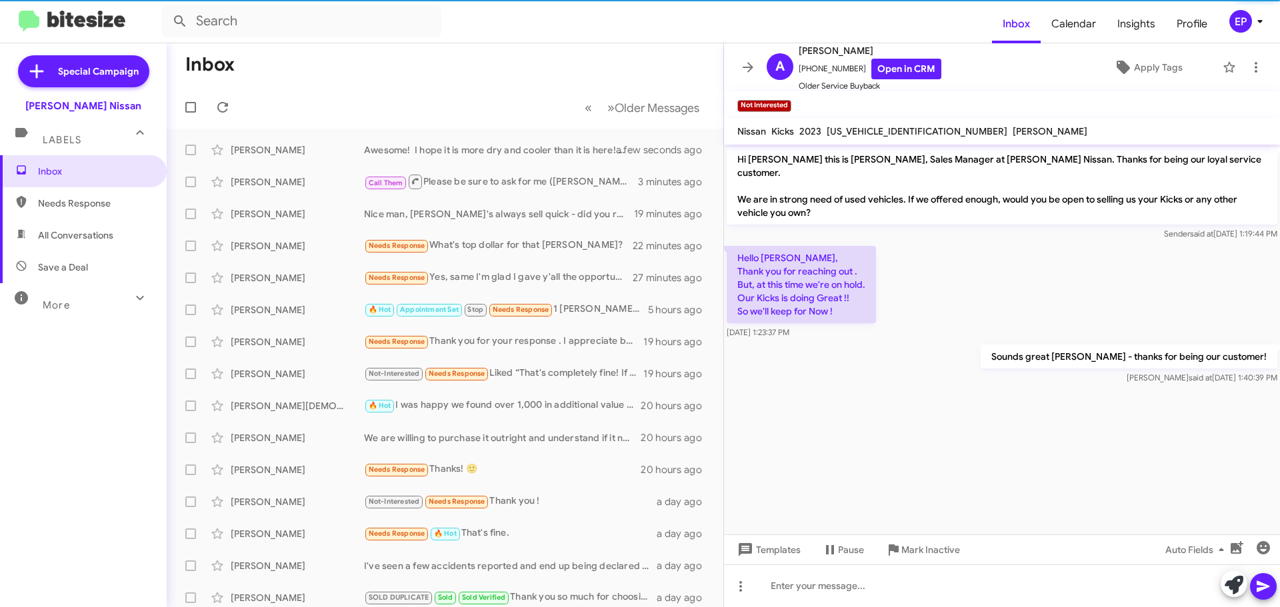
click at [907, 424] on cdk-virtual-scroll-viewport "Hi [PERSON_NAME] this is [PERSON_NAME], Sales Manager at [PERSON_NAME] Nissan. …" at bounding box center [1002, 340] width 556 height 390
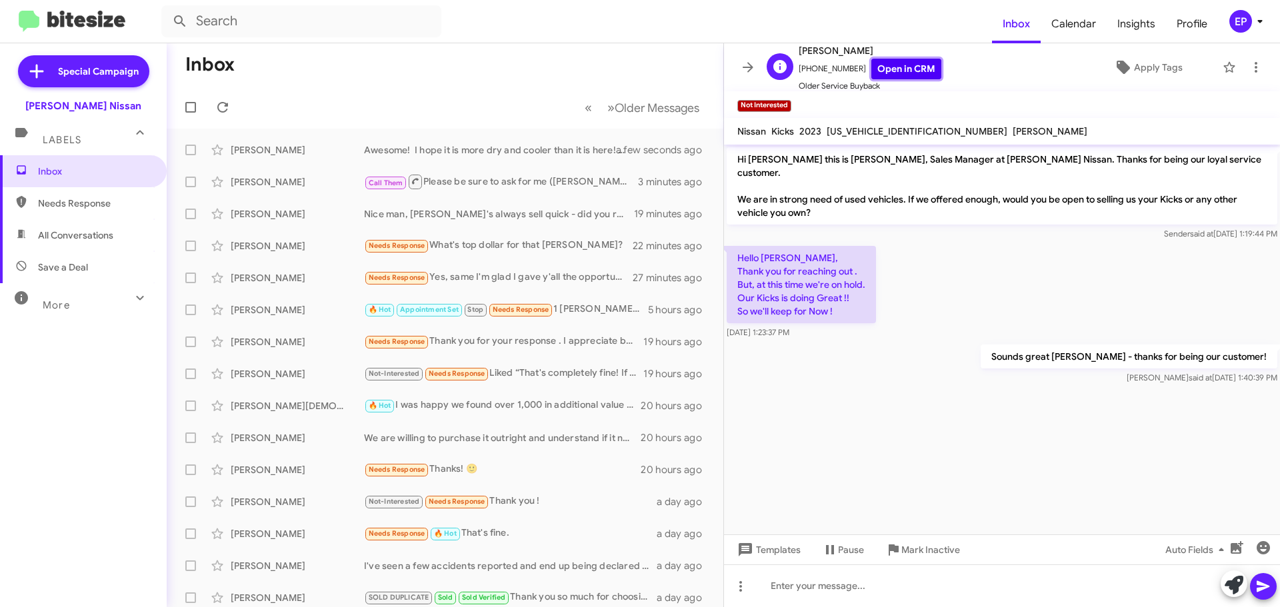
click at [904, 73] on link "Open in CRM" at bounding box center [906, 69] width 70 height 21
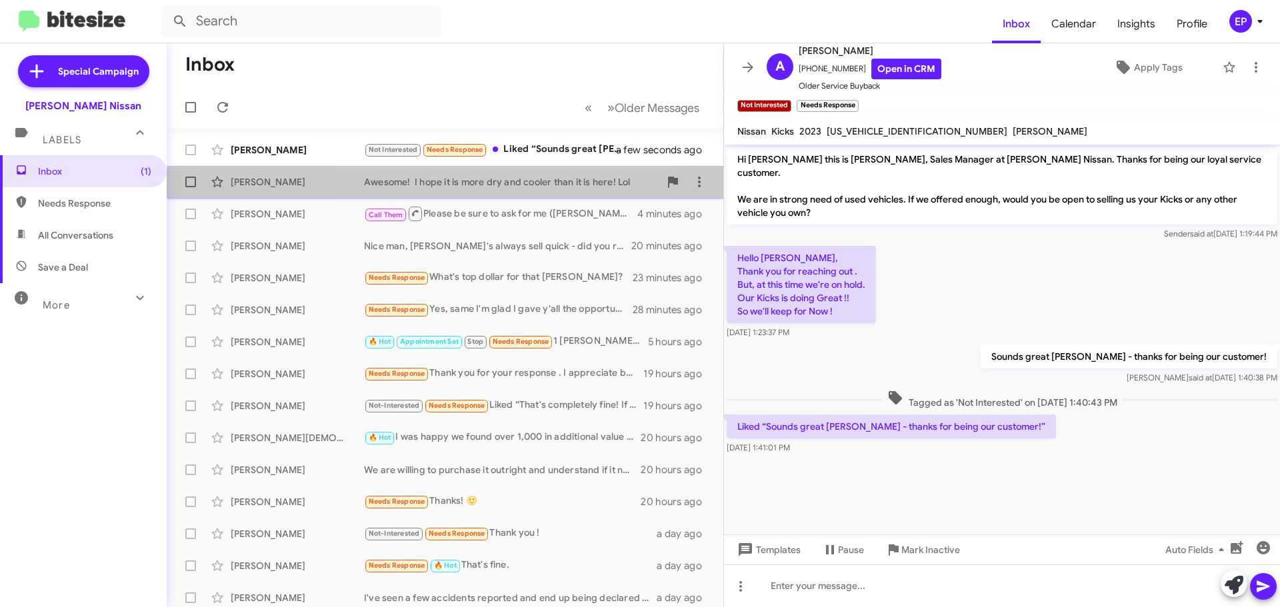
click at [498, 191] on div "[PERSON_NAME] Awesome! I hope it is more dry and cooler than it is here! Lol a …" at bounding box center [444, 182] width 535 height 27
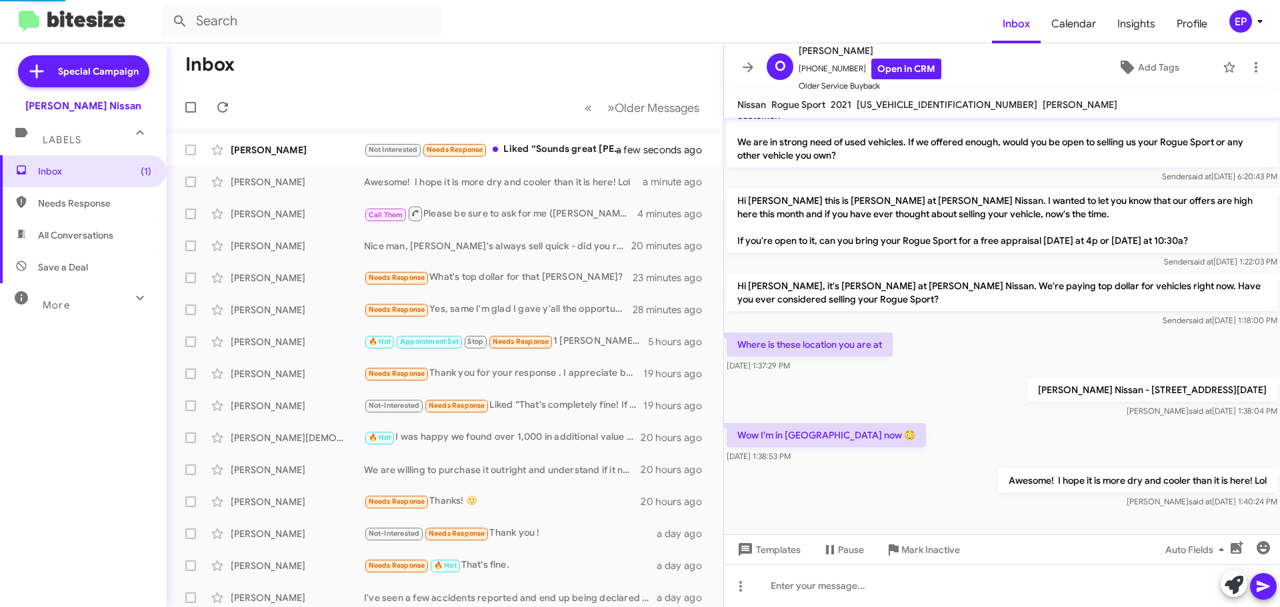
scroll to position [17, 0]
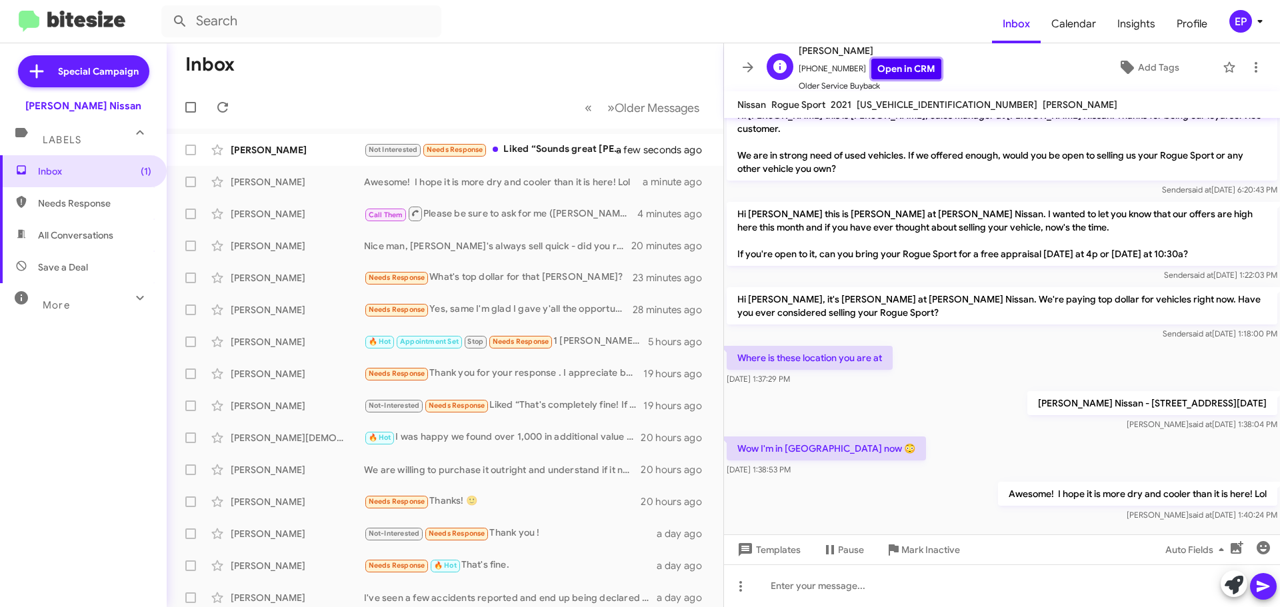
click at [913, 65] on link "Open in CRM" at bounding box center [906, 69] width 70 height 21
